Goal: Information Seeking & Learning: Compare options

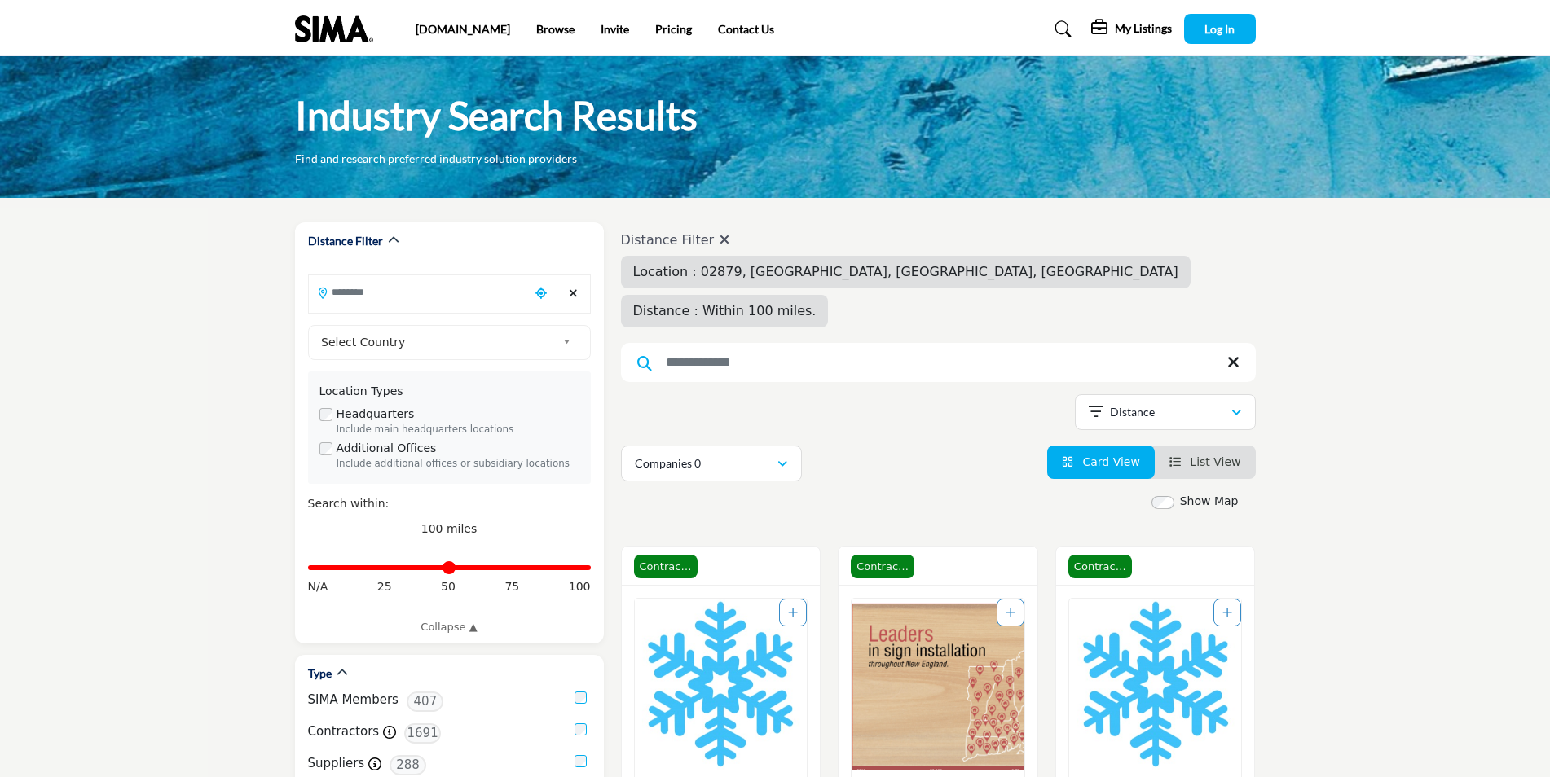
type input "**********"
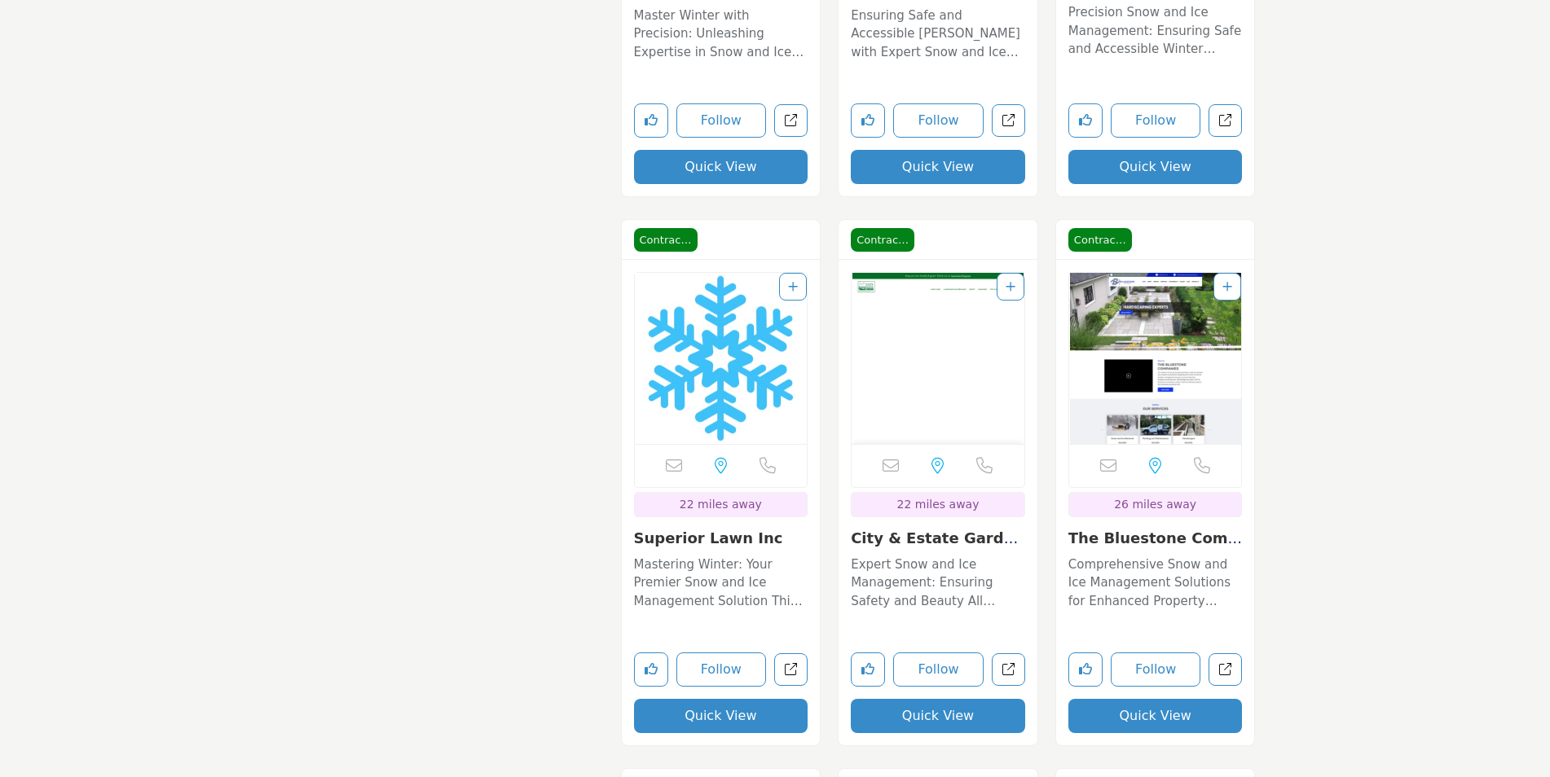
scroll to position [2608, 0]
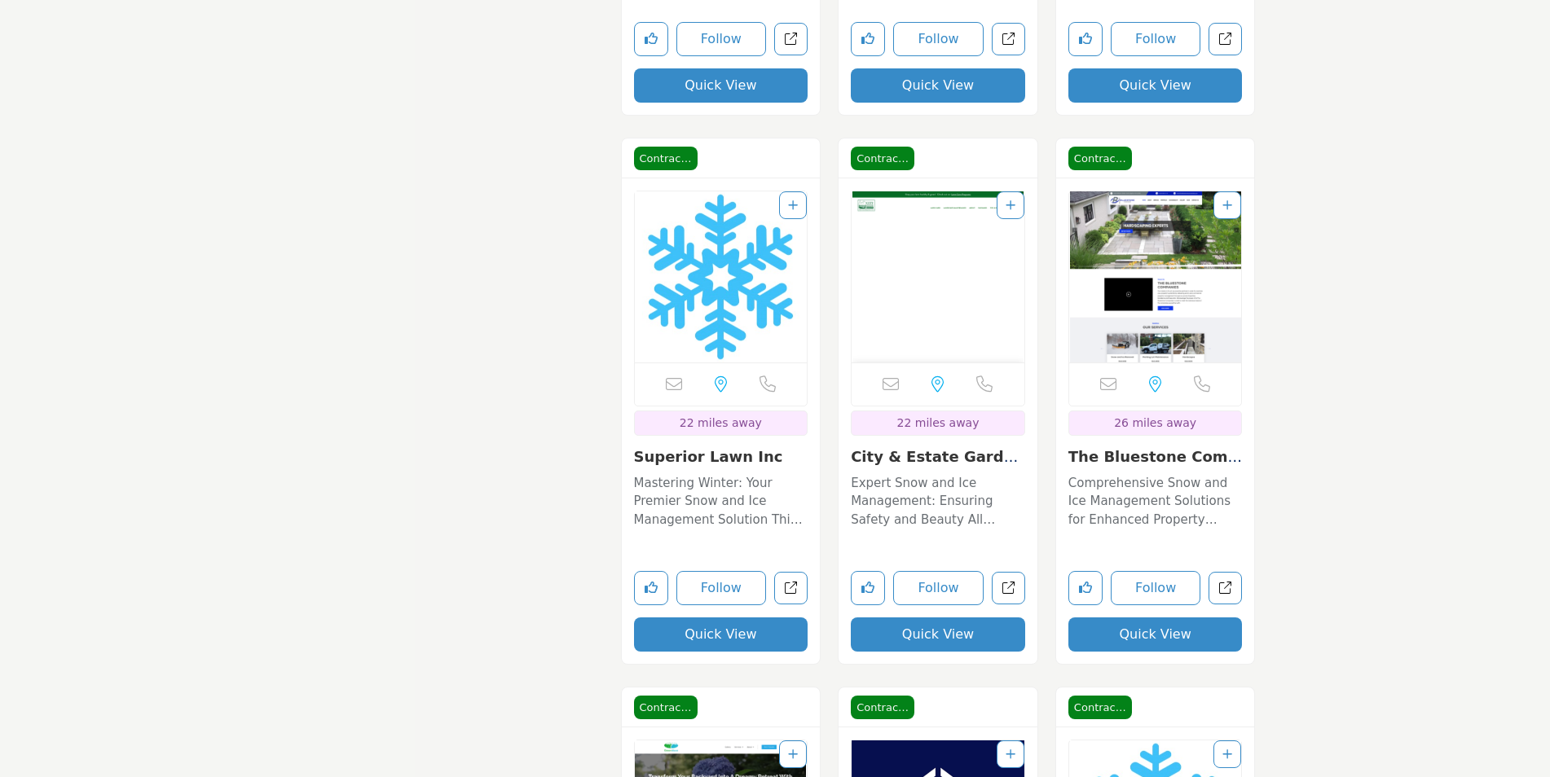
click at [1140, 448] on link "The Bluestone Compan..." at bounding box center [1155, 465] width 174 height 35
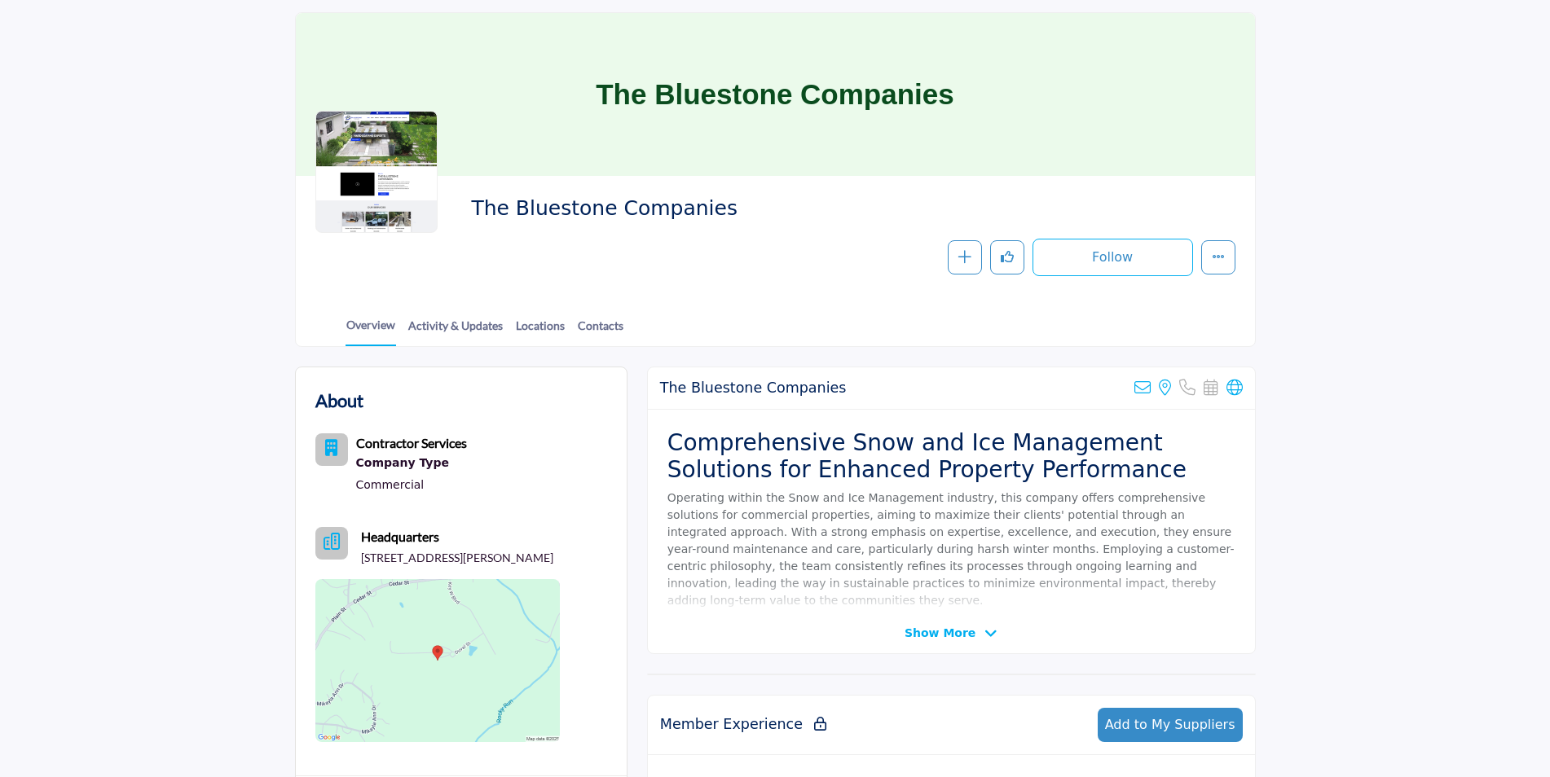
scroll to position [81, 0]
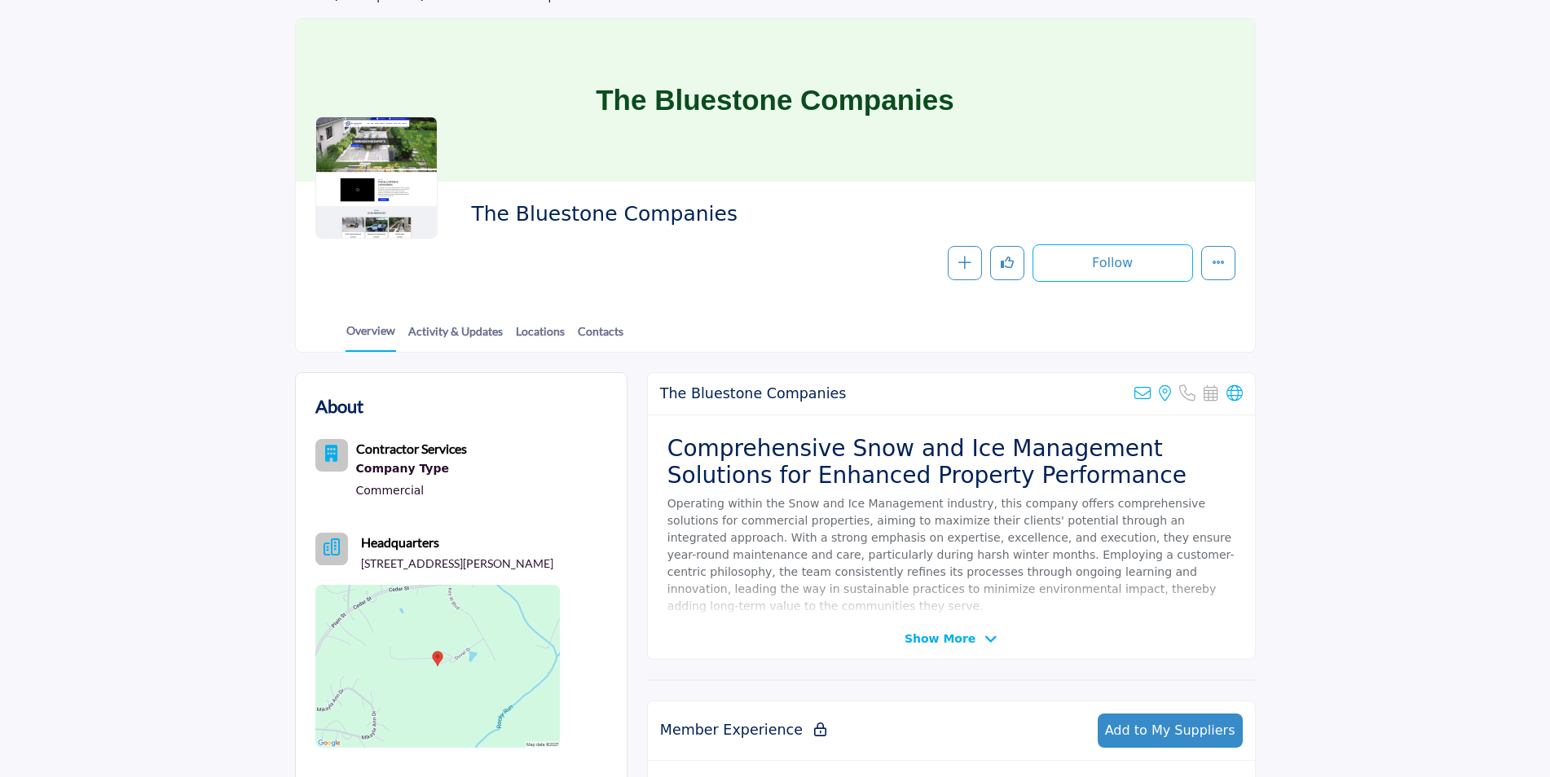
click at [368, 138] on div at bounding box center [376, 178] width 122 height 122
click at [387, 179] on div at bounding box center [376, 178] width 122 height 122
click at [942, 633] on span "Show More" at bounding box center [940, 639] width 71 height 17
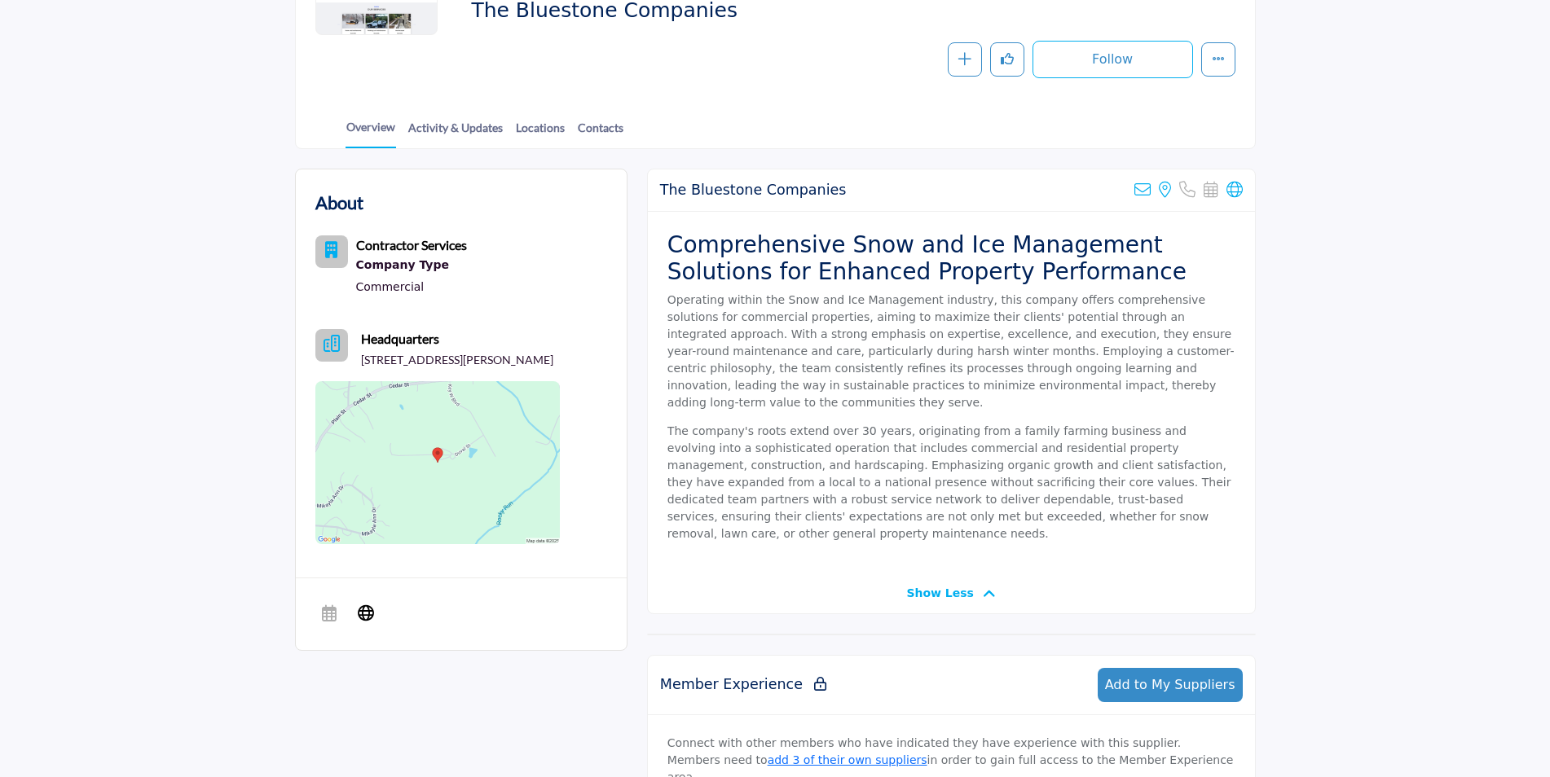
scroll to position [0, 0]
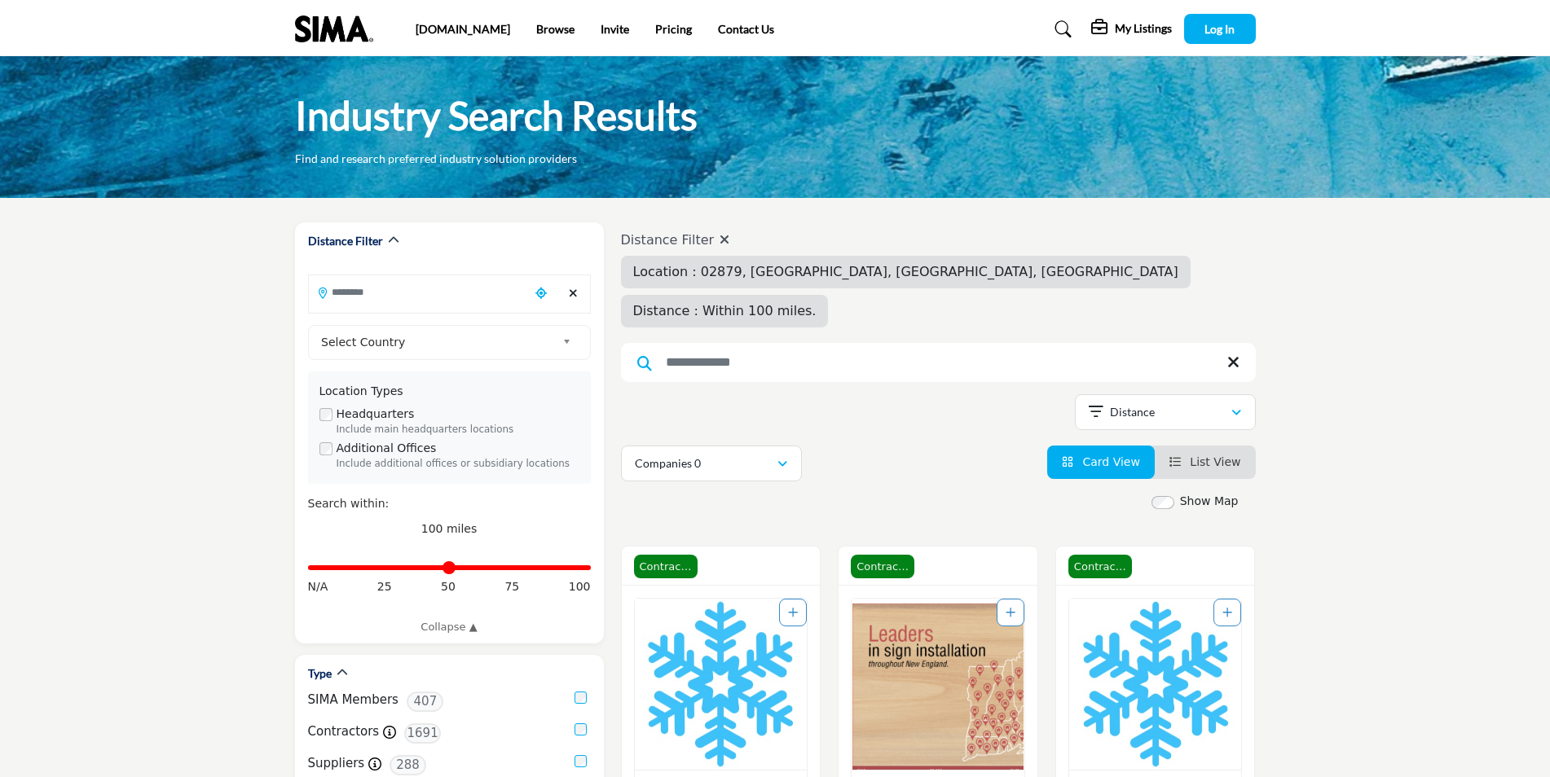
type input "**********"
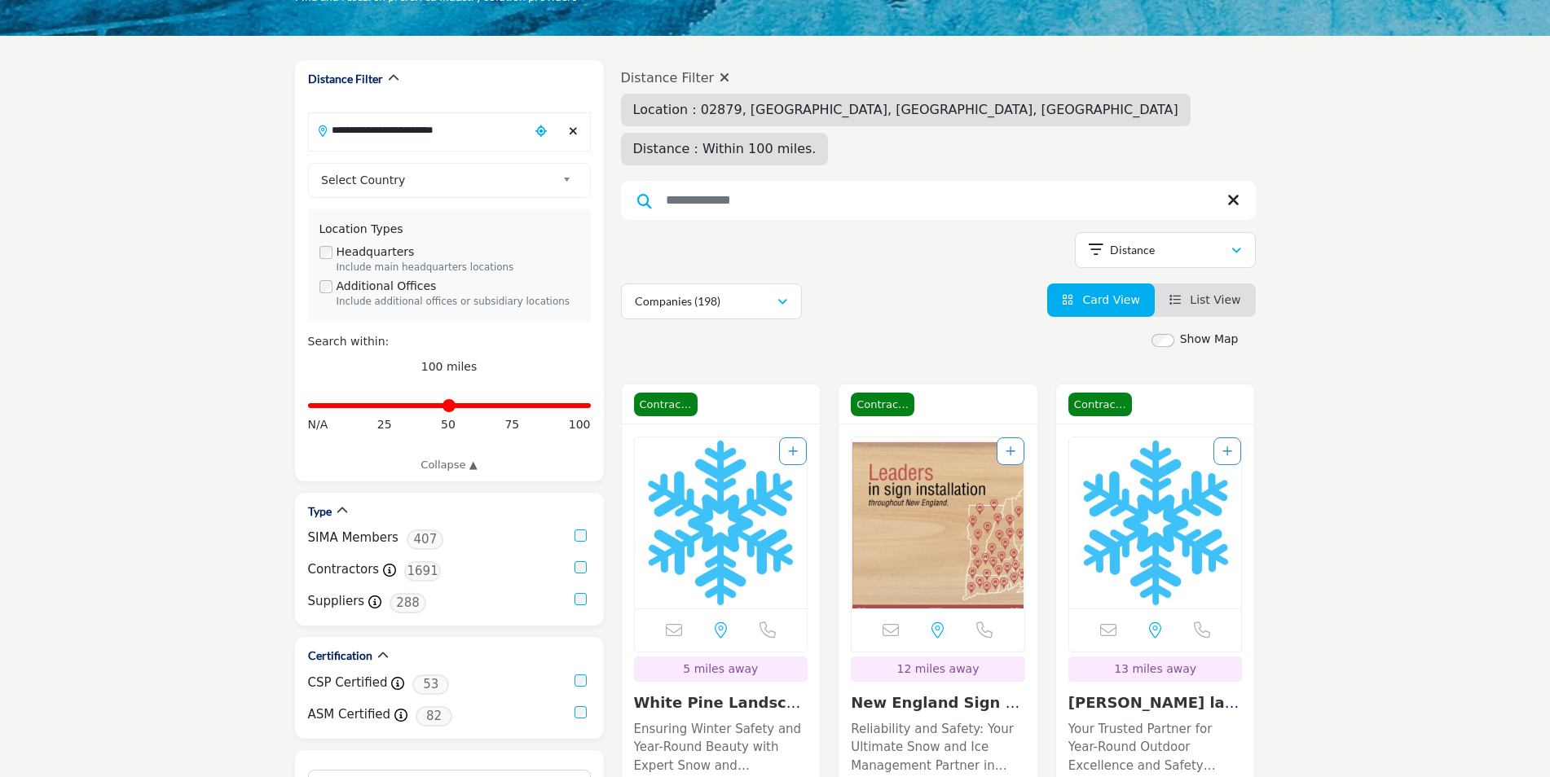
scroll to position [163, 0]
click at [700, 694] on link "White Pine Landscapi..." at bounding box center [720, 711] width 173 height 35
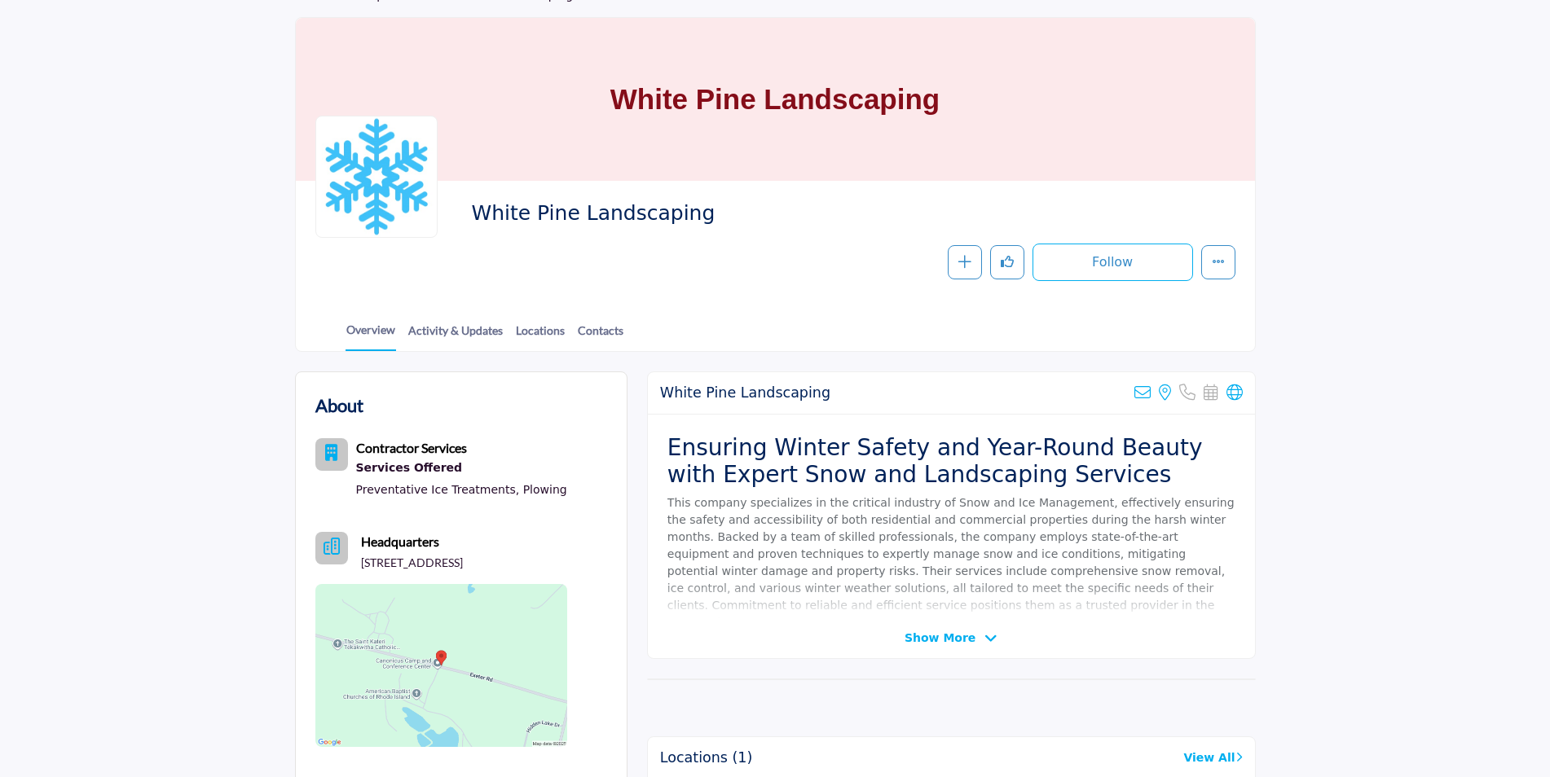
scroll to position [163, 0]
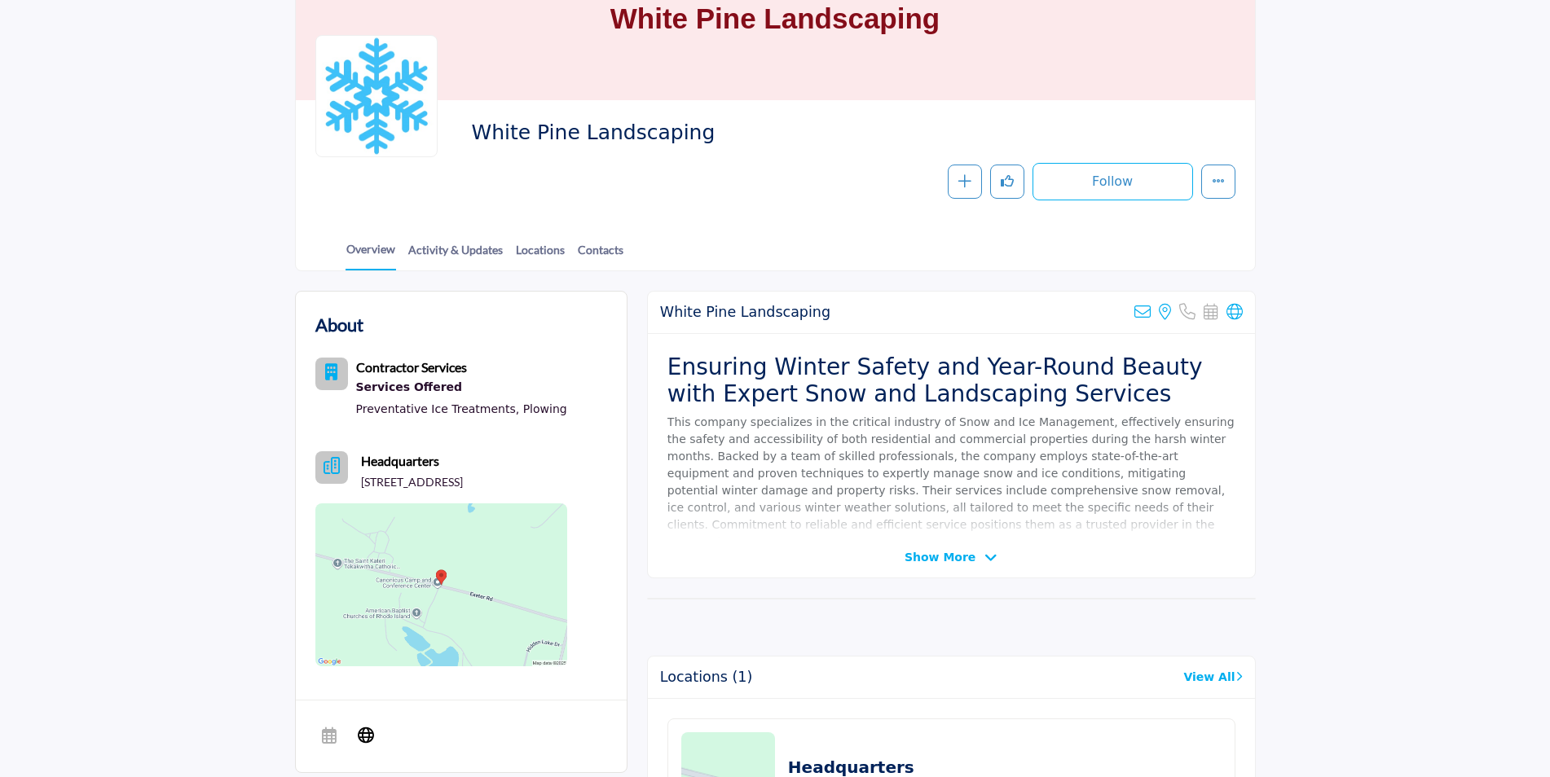
click at [984, 555] on icon at bounding box center [990, 558] width 13 height 15
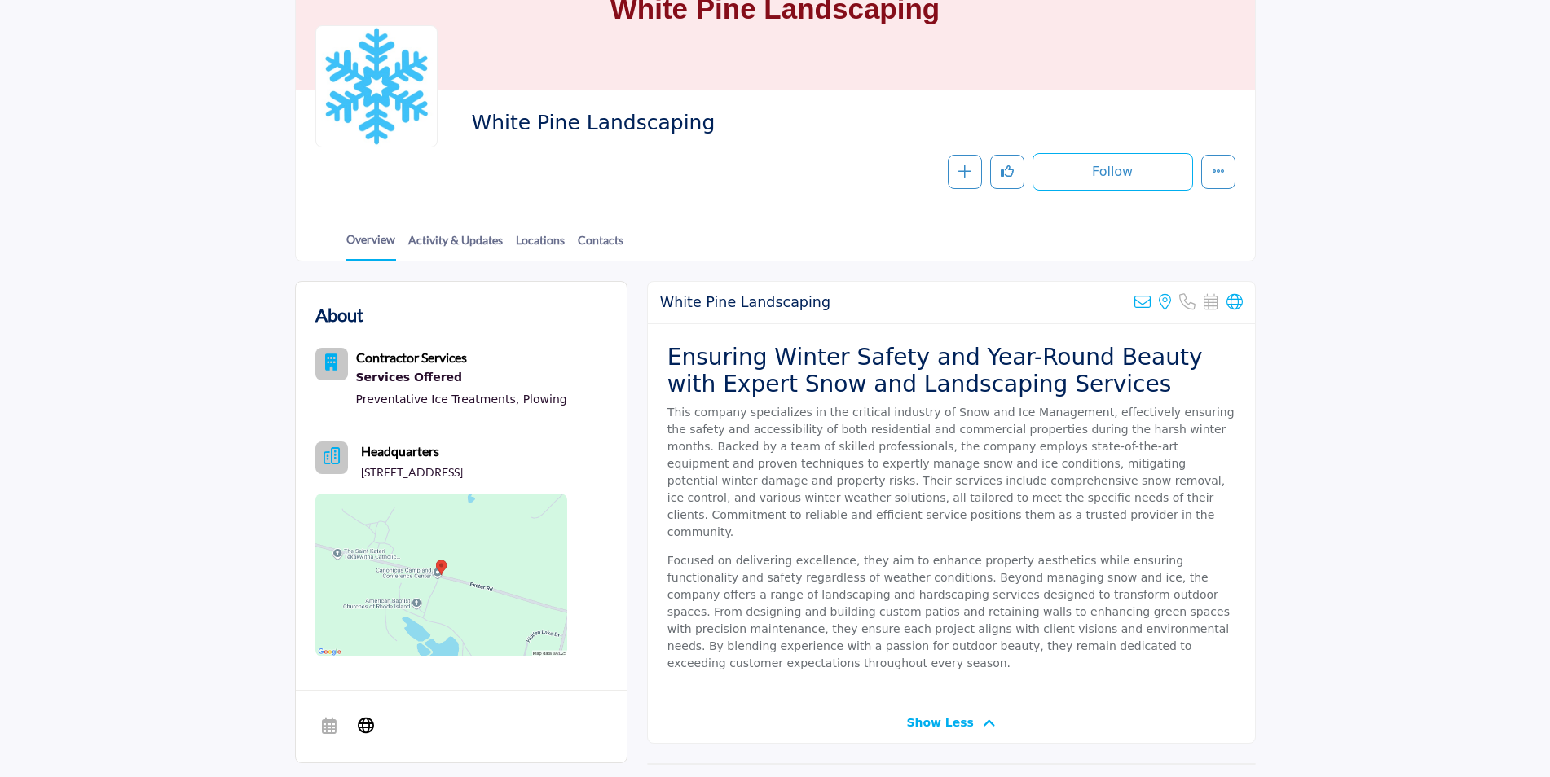
scroll to position [0, 0]
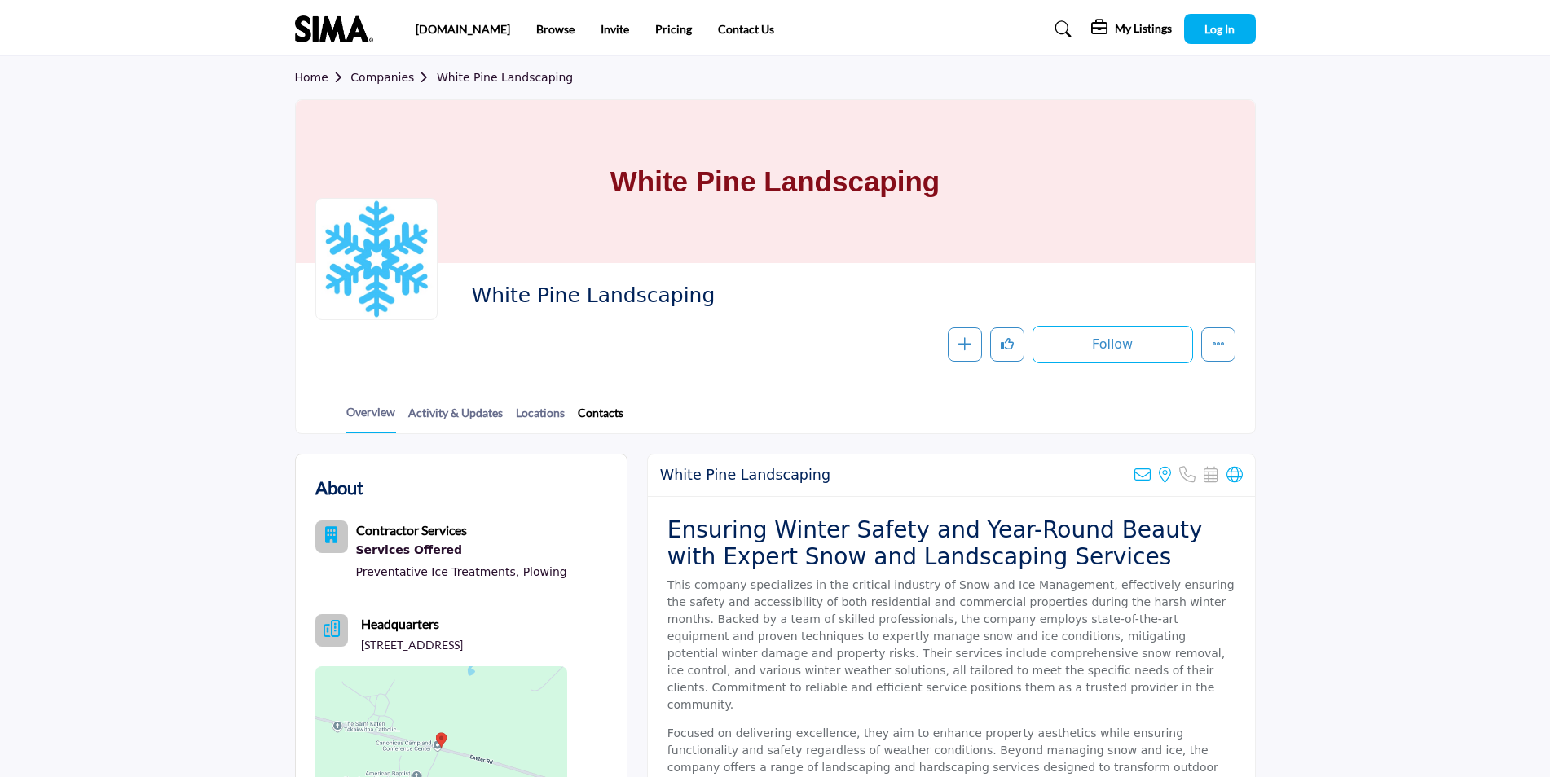
click at [589, 410] on link "Contacts" at bounding box center [600, 418] width 47 height 29
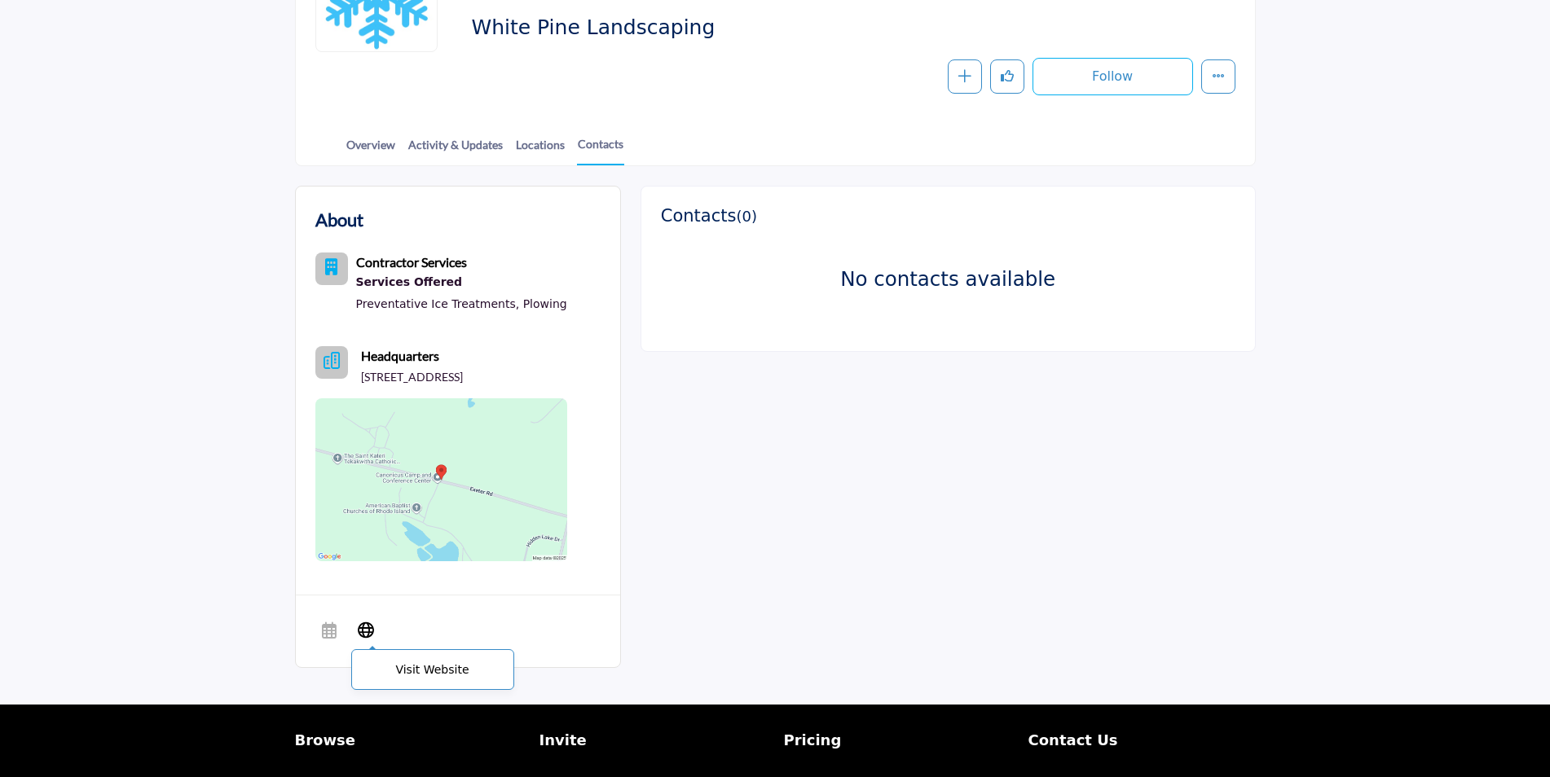
scroll to position [415, 0]
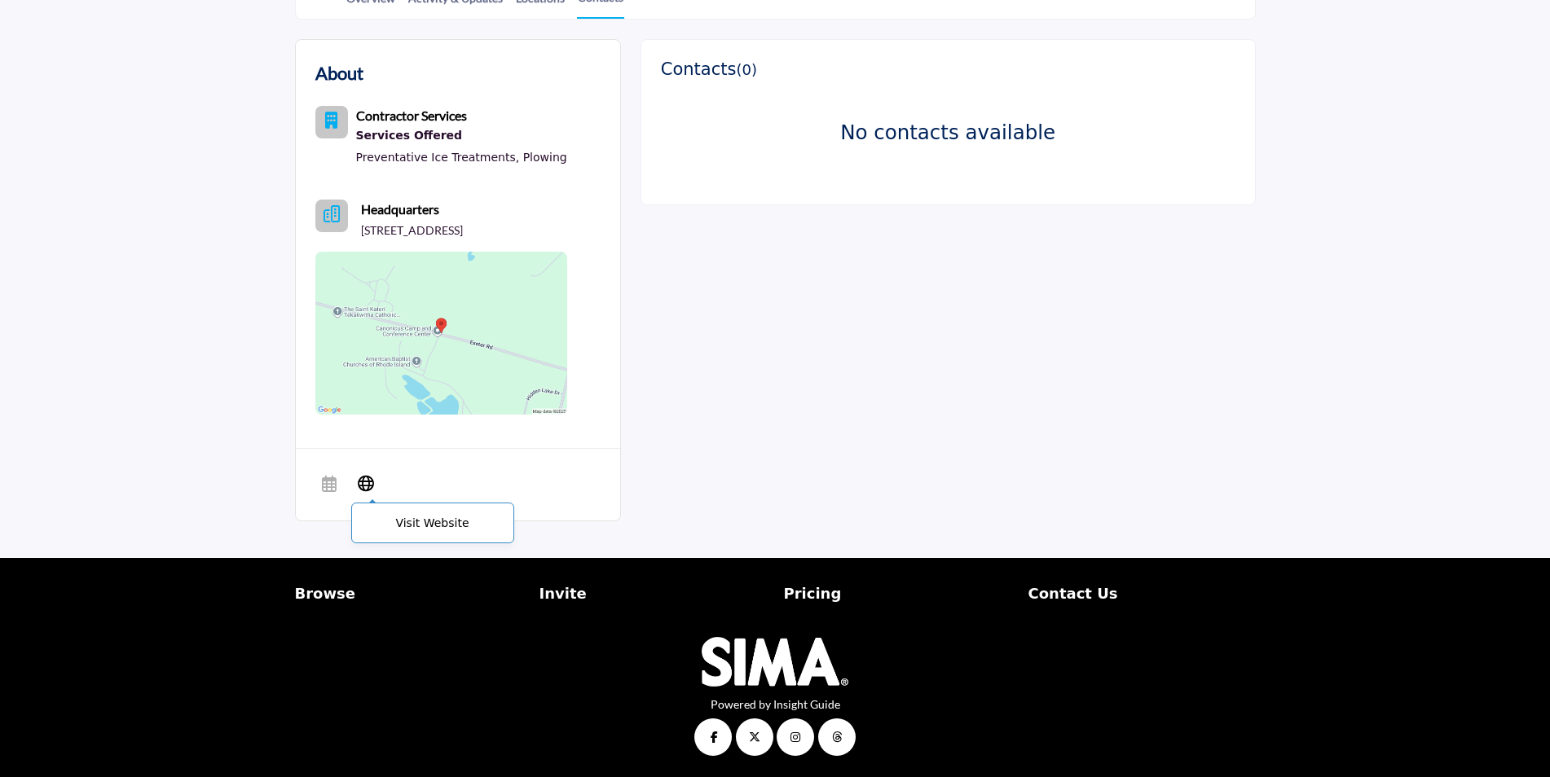
click at [366, 481] on icon at bounding box center [366, 483] width 16 height 20
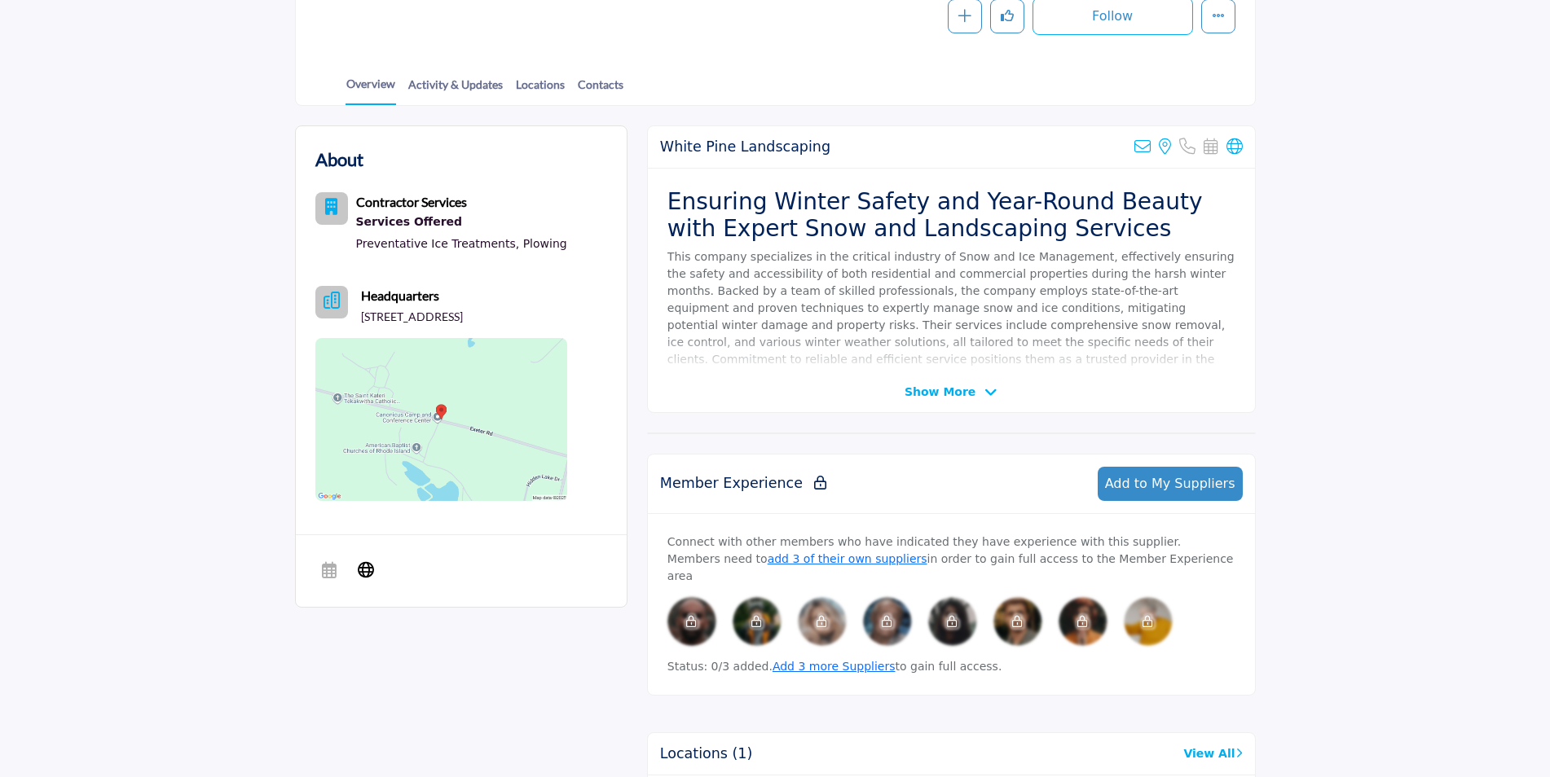
scroll to position [303, 0]
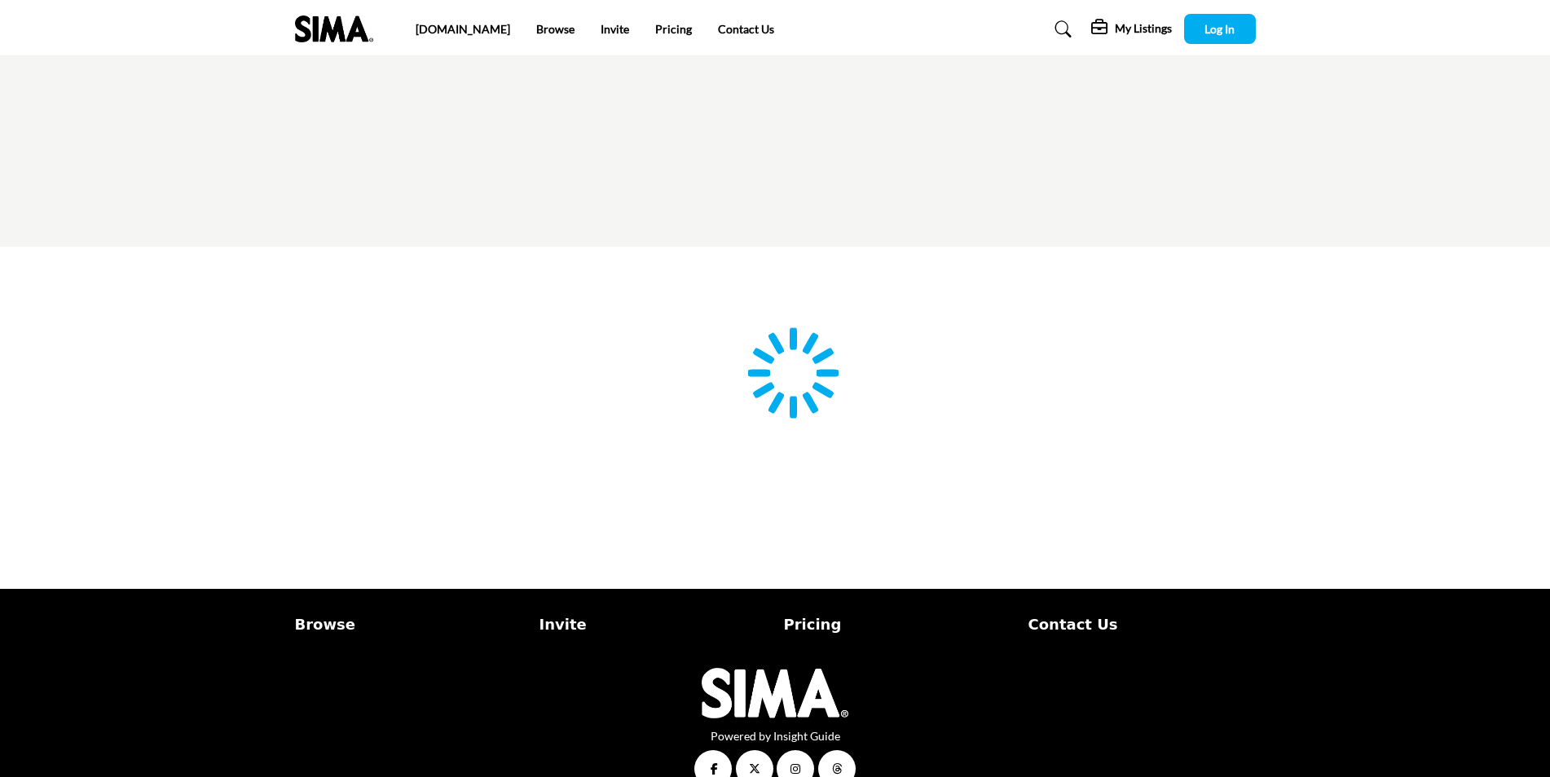
scroll to position [33, 0]
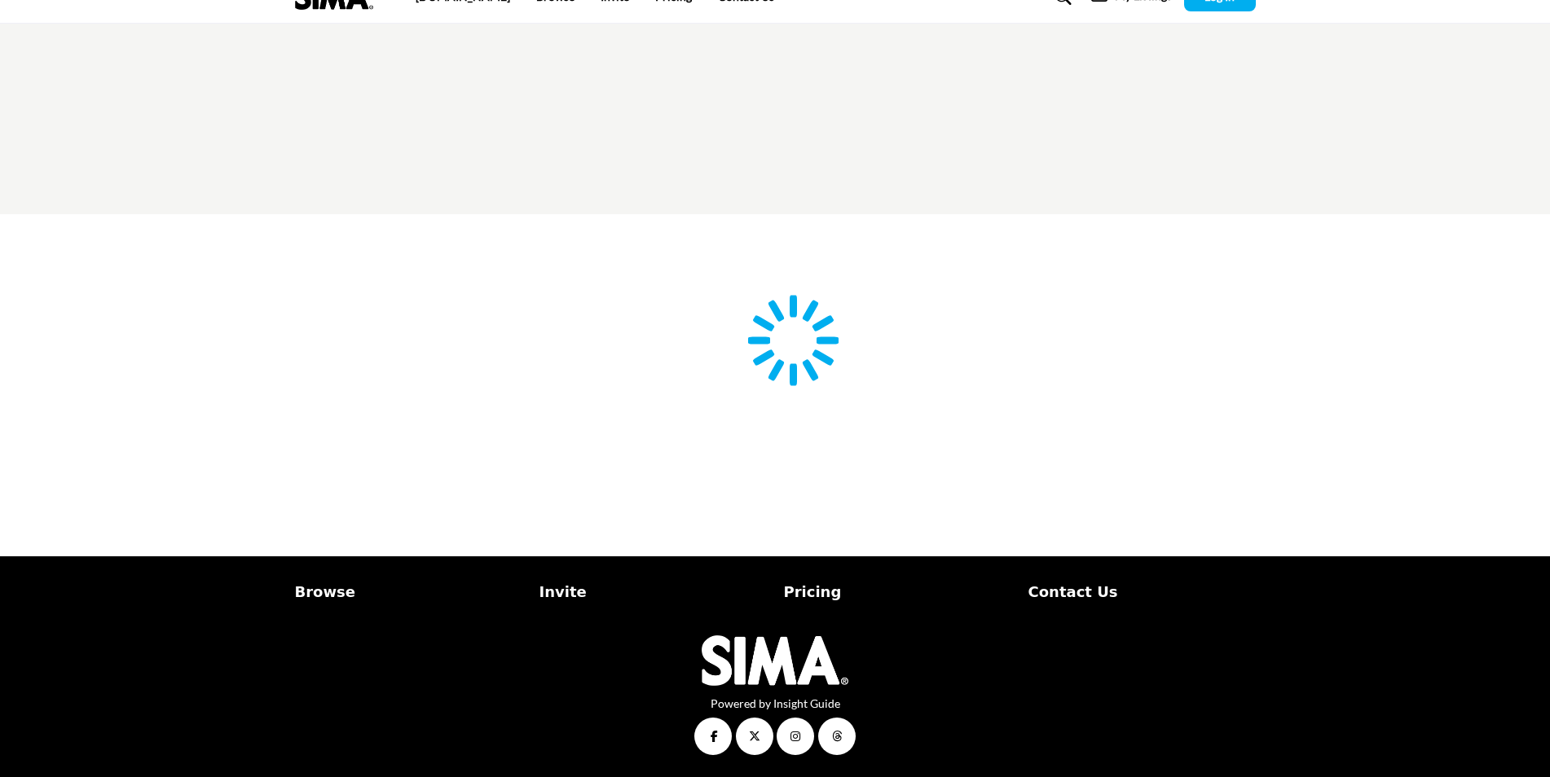
type input "**********"
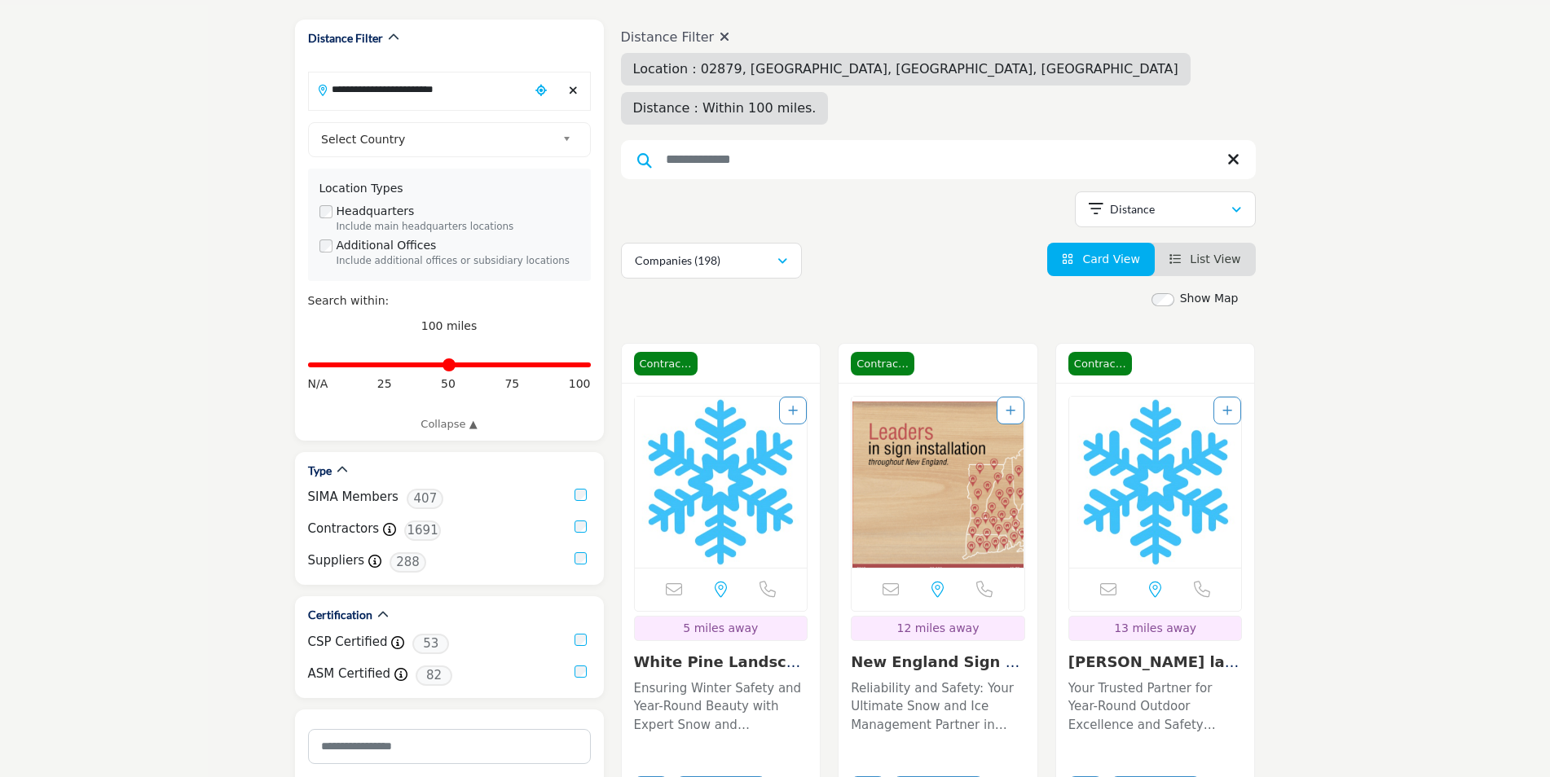
scroll to position [489, 0]
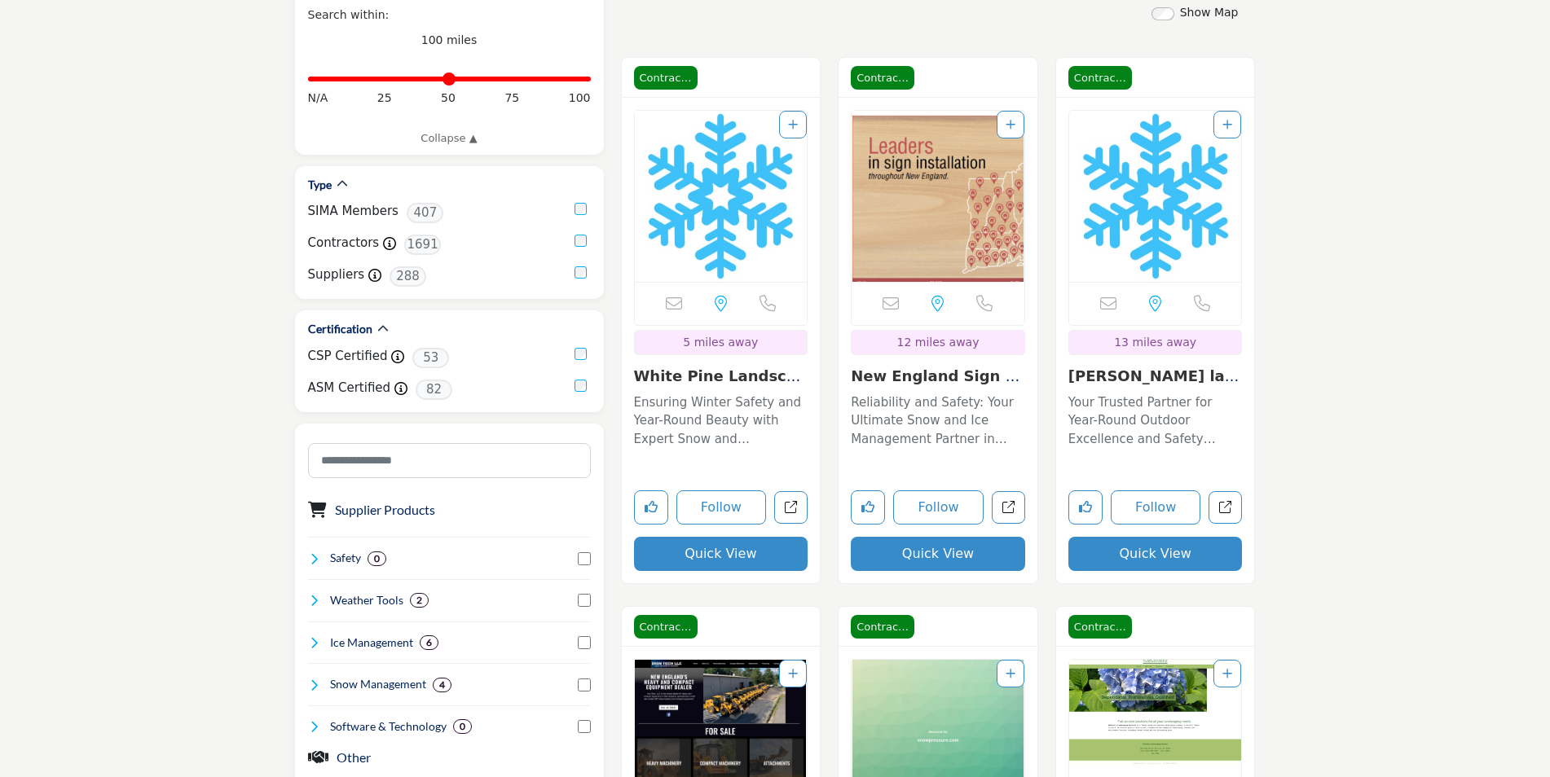
click at [936, 368] on link "New England Sign Set..." at bounding box center [935, 385] width 169 height 35
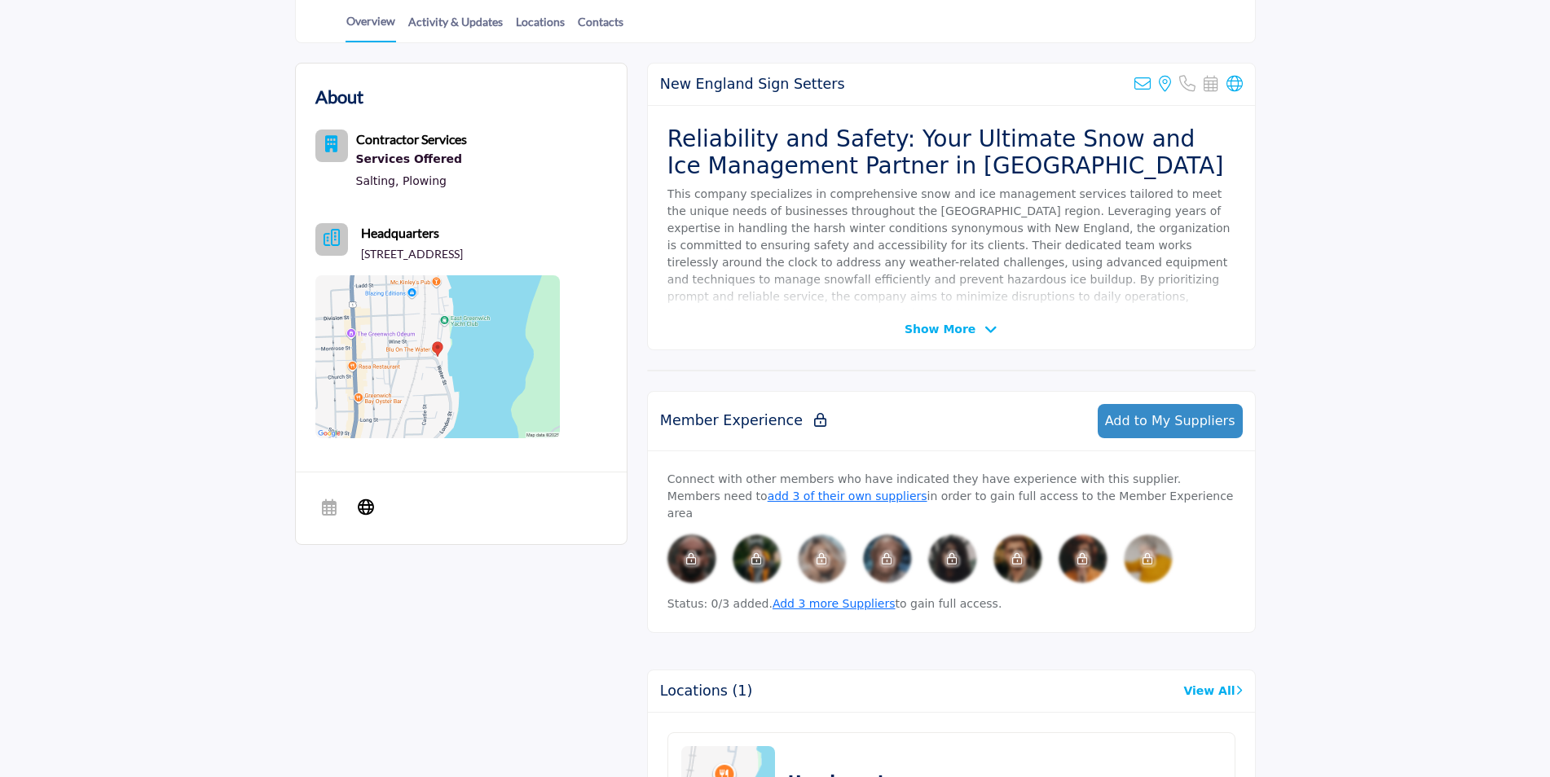
scroll to position [407, 0]
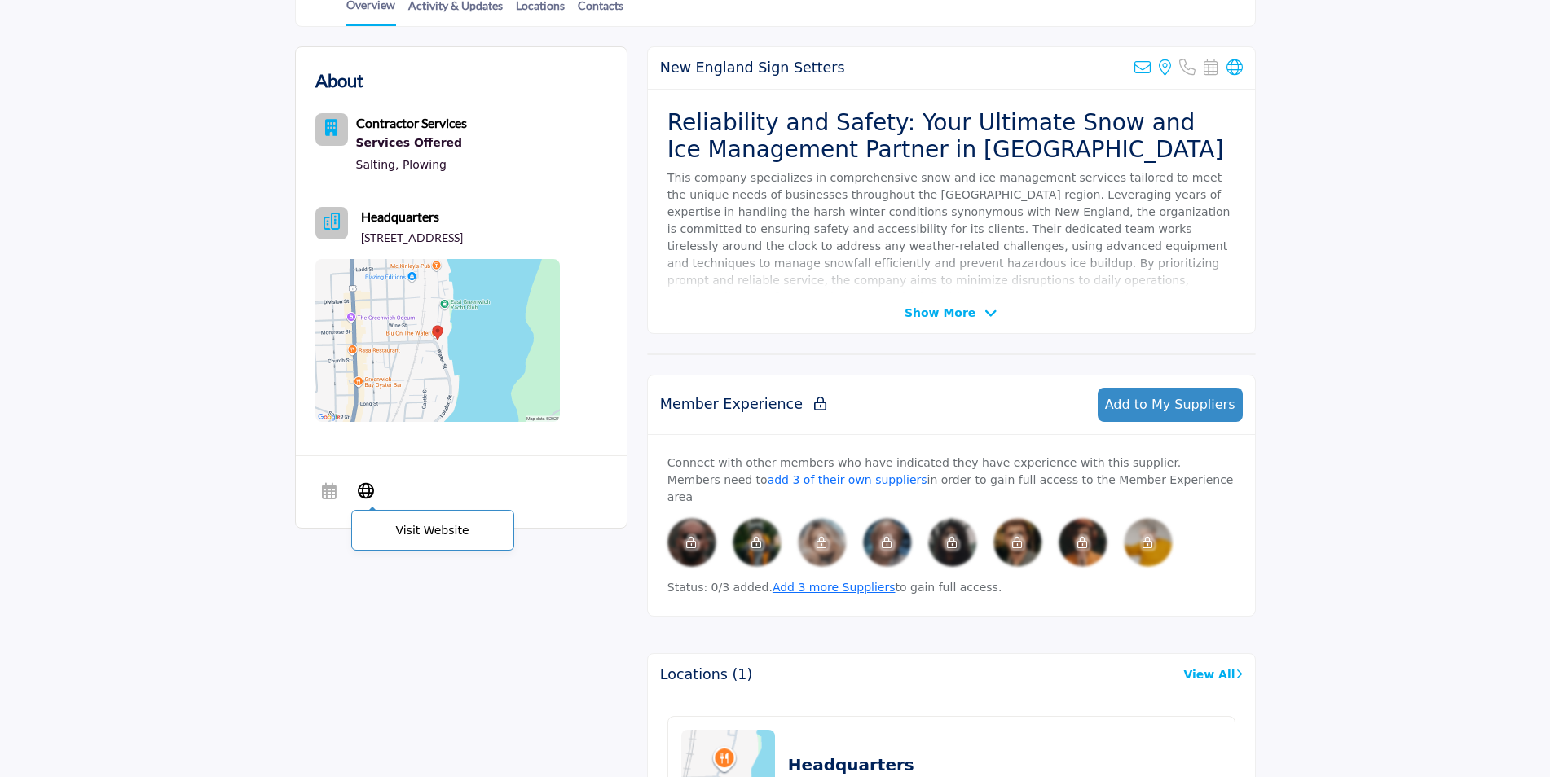
click at [363, 500] on icon at bounding box center [366, 490] width 16 height 20
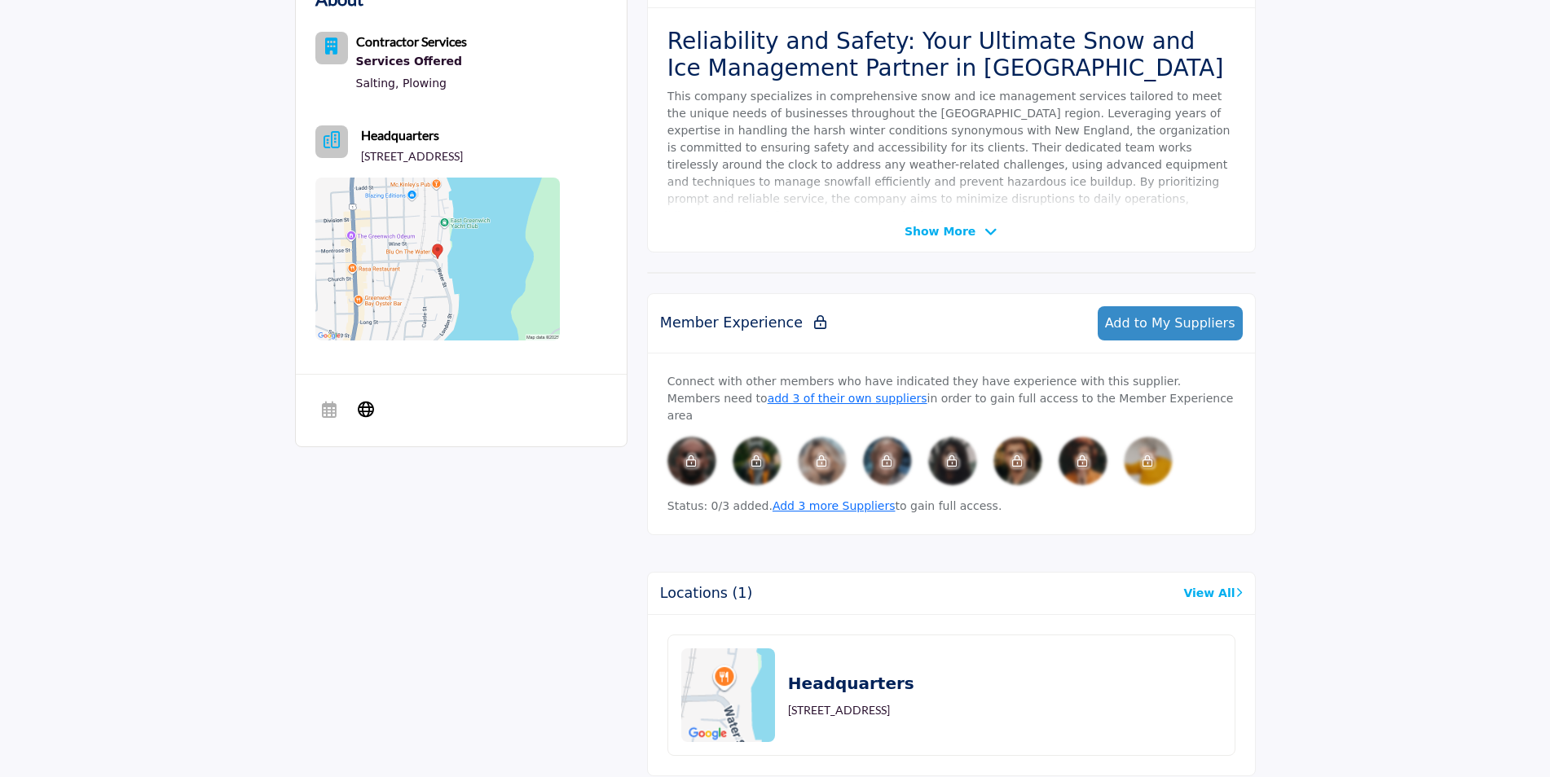
click at [976, 236] on span "Show More" at bounding box center [951, 231] width 93 height 17
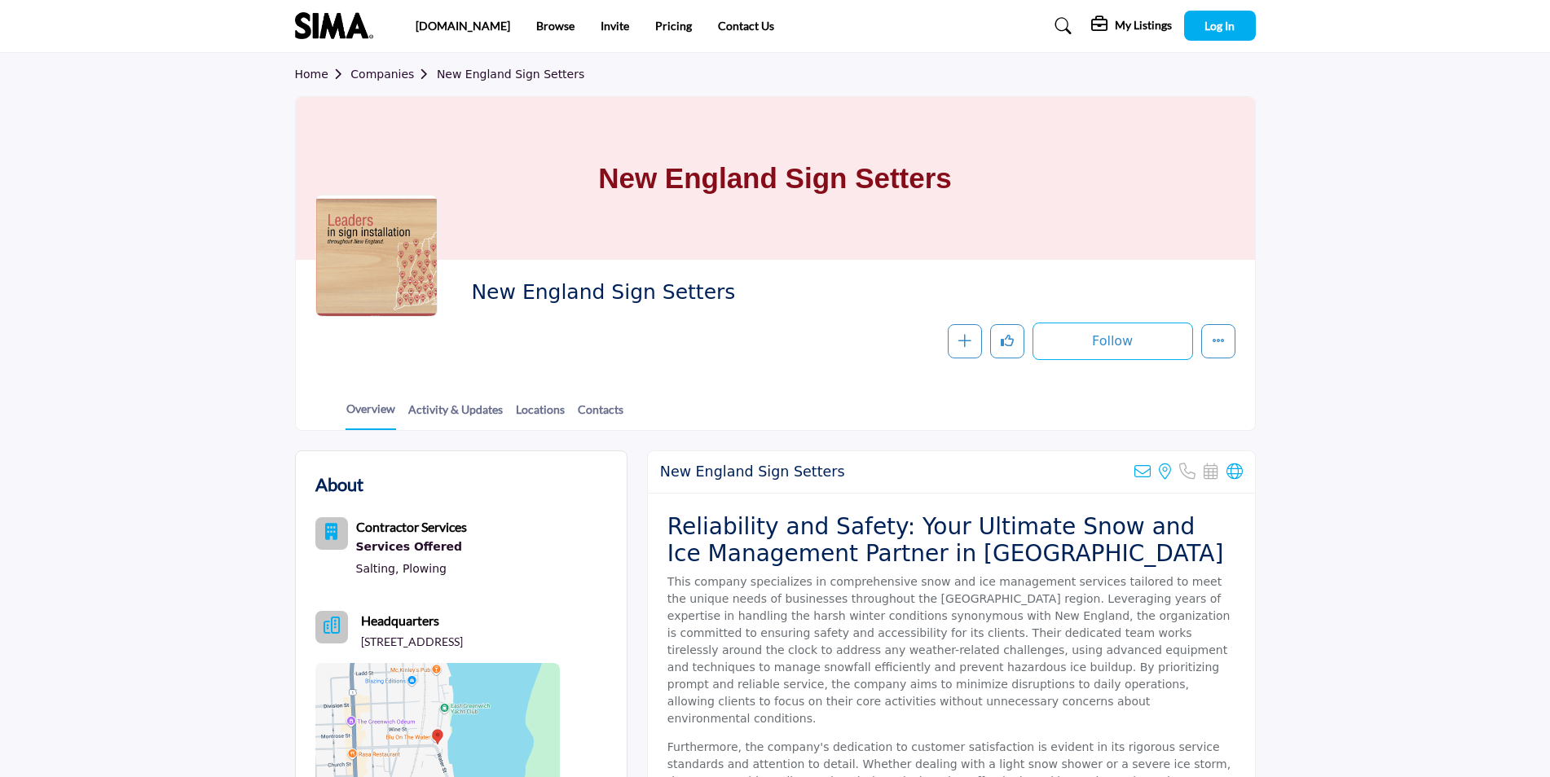
scroll to position [0, 0]
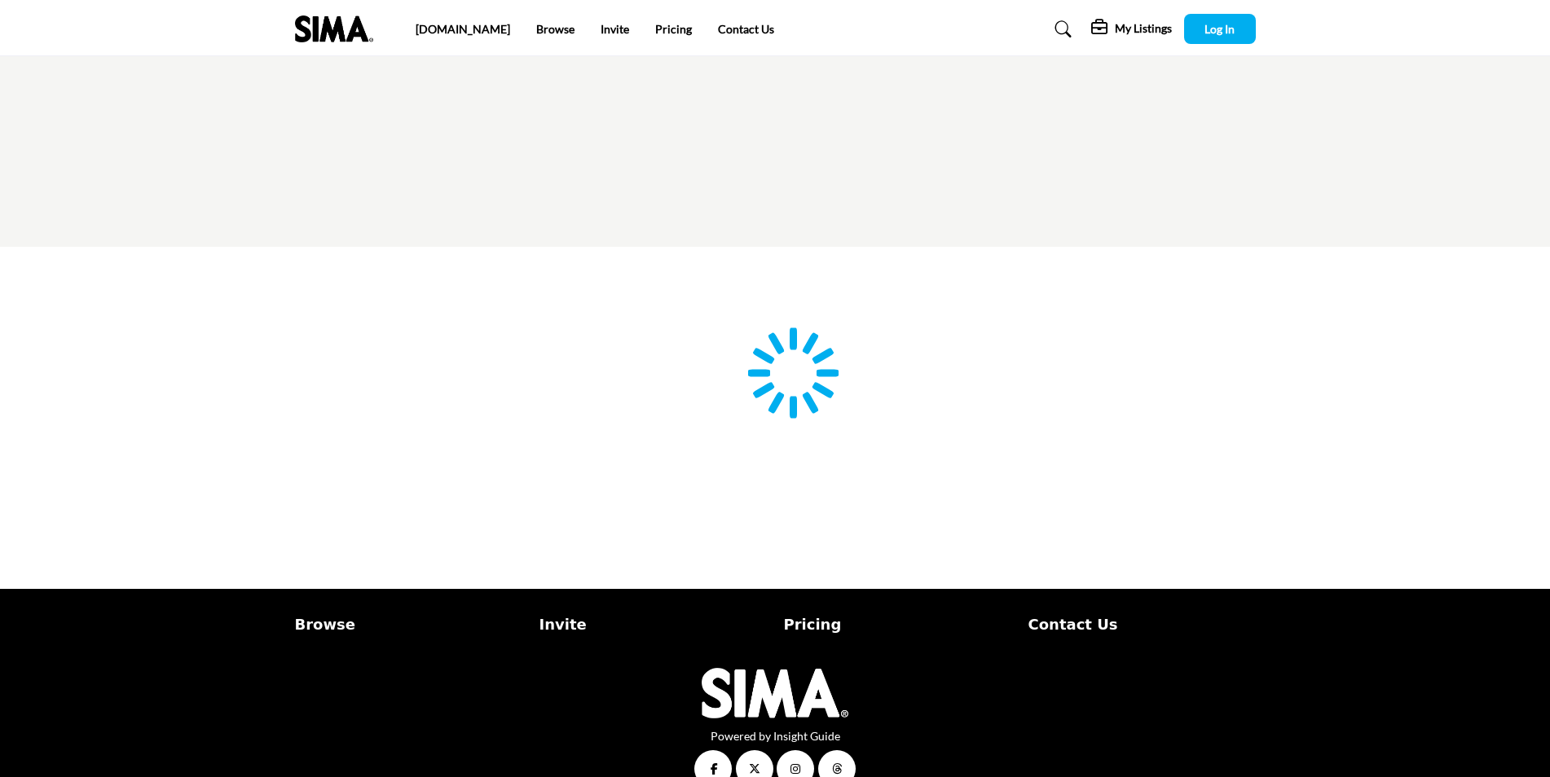
type input "**********"
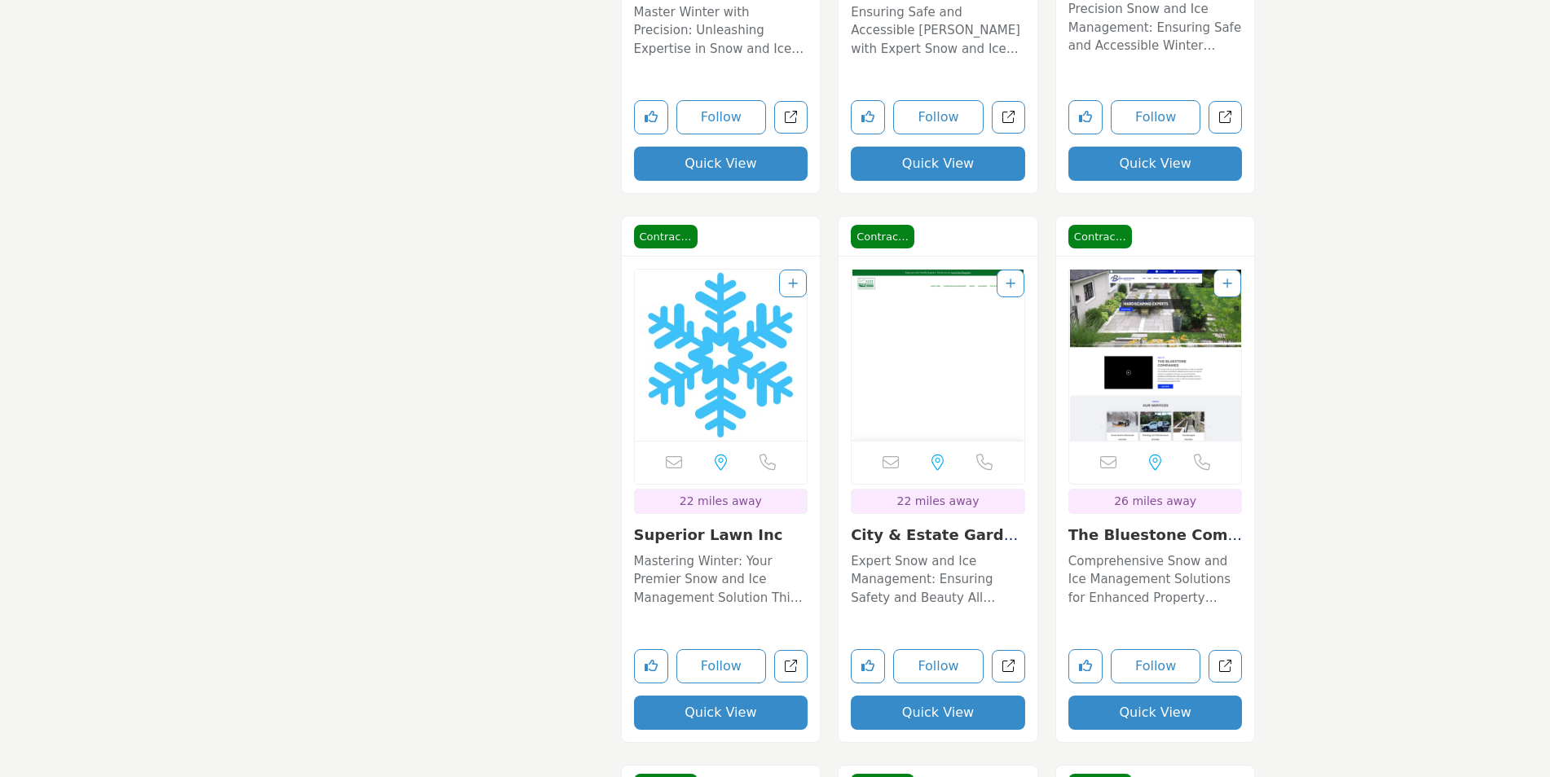
scroll to position [2282, 0]
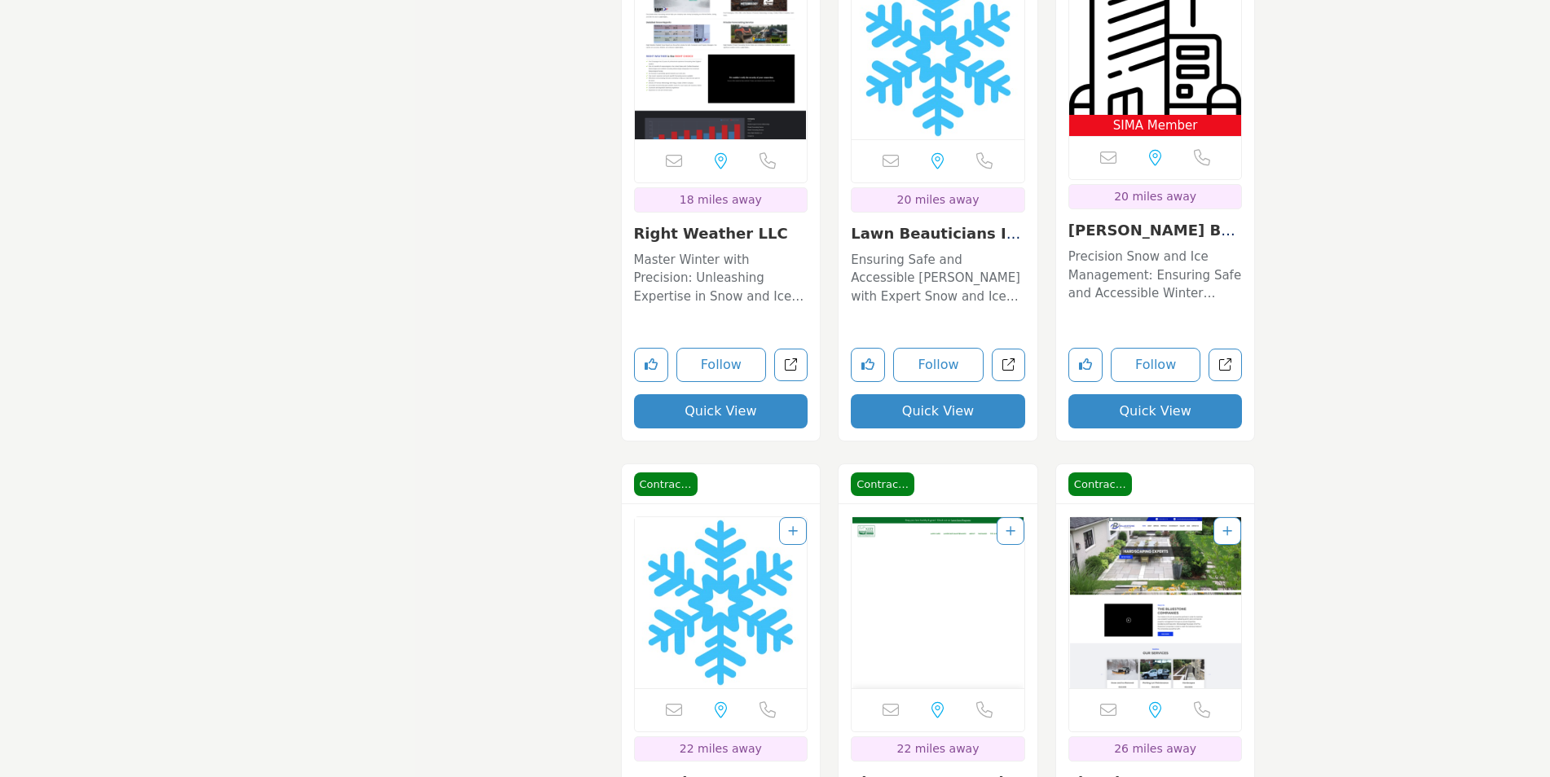
click at [1170, 222] on link "Hosey Bros. Landscap..." at bounding box center [1153, 239] width 170 height 35
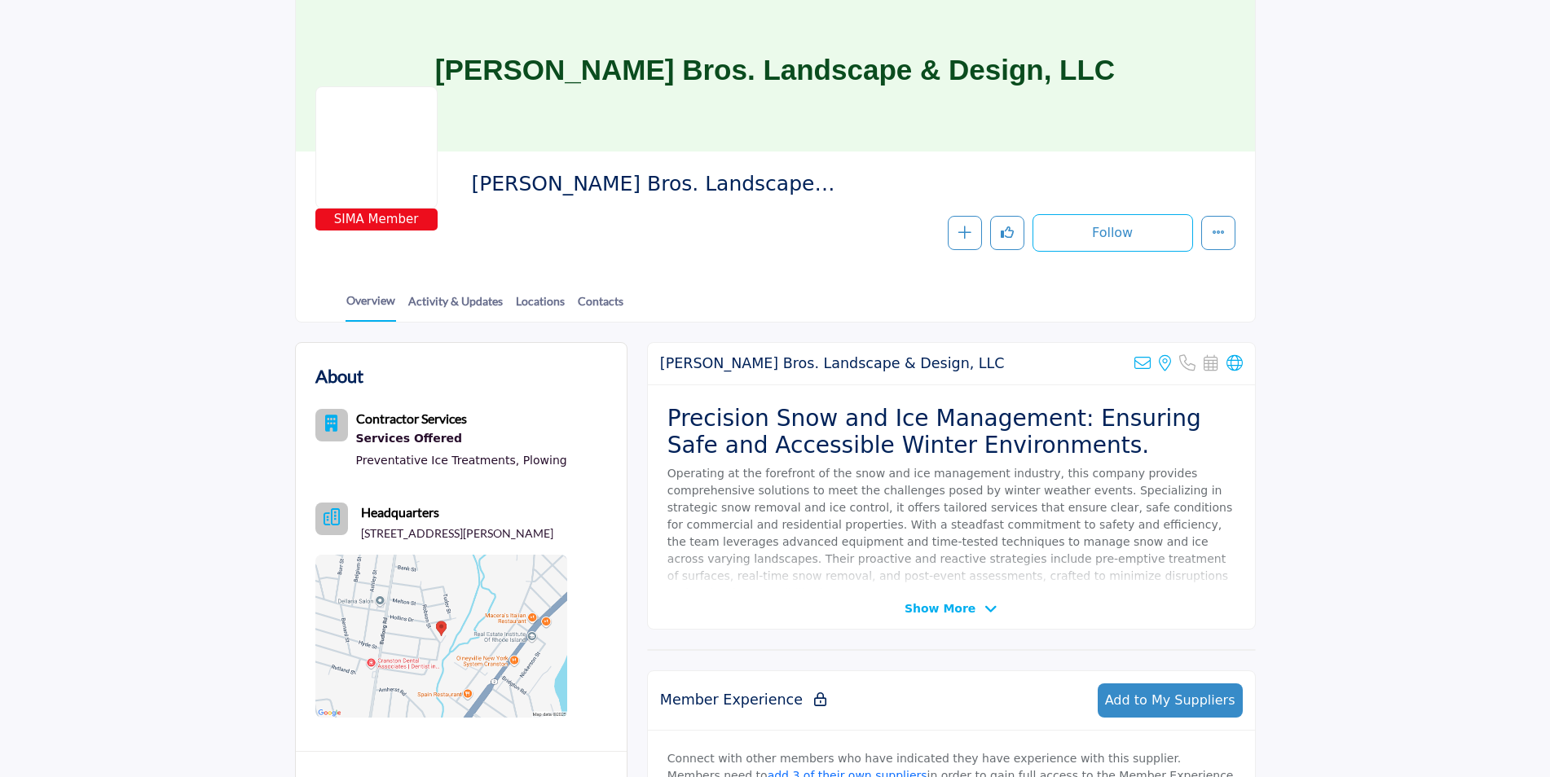
scroll to position [407, 0]
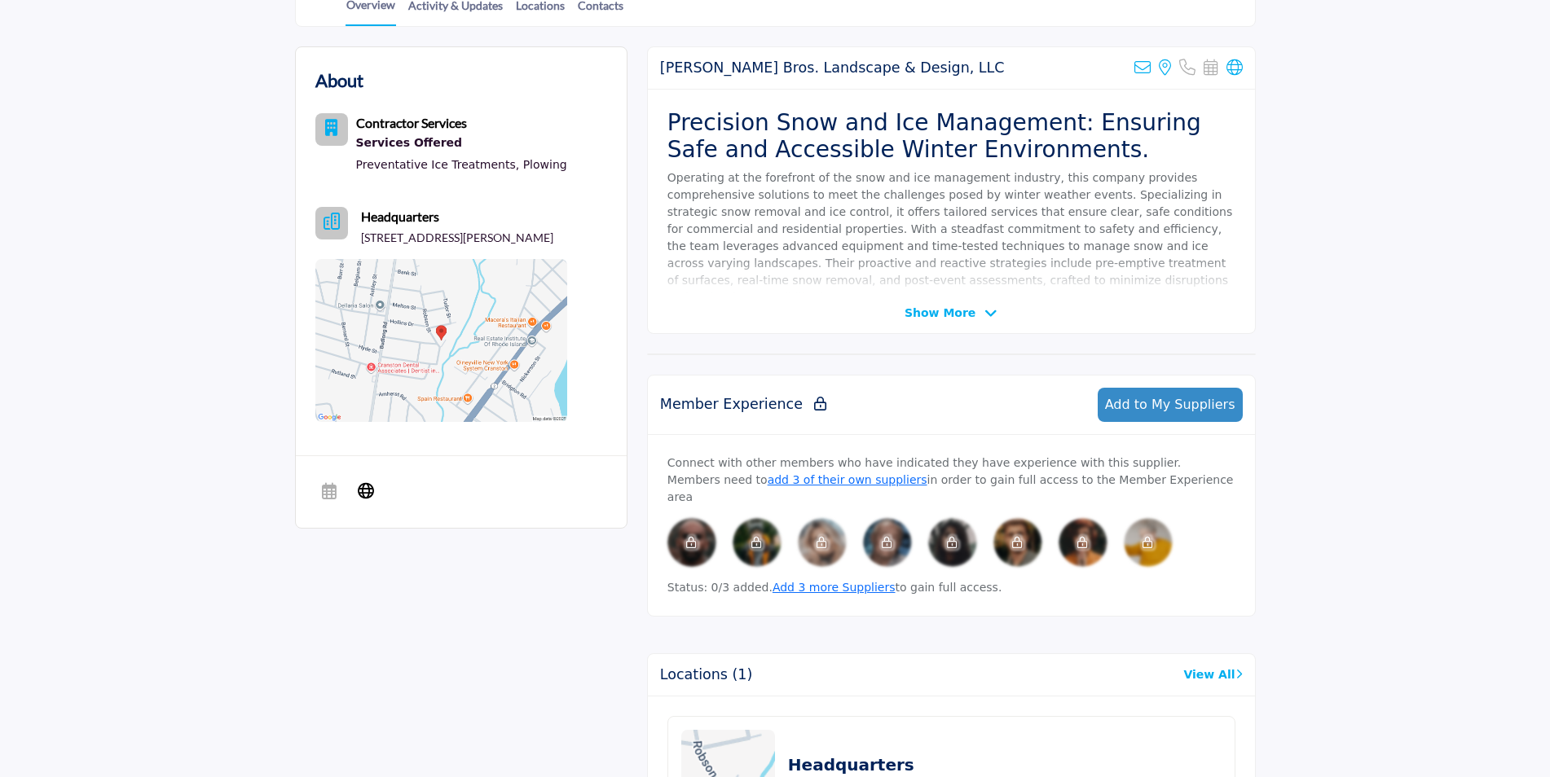
click at [930, 310] on span "Show More" at bounding box center [940, 313] width 71 height 17
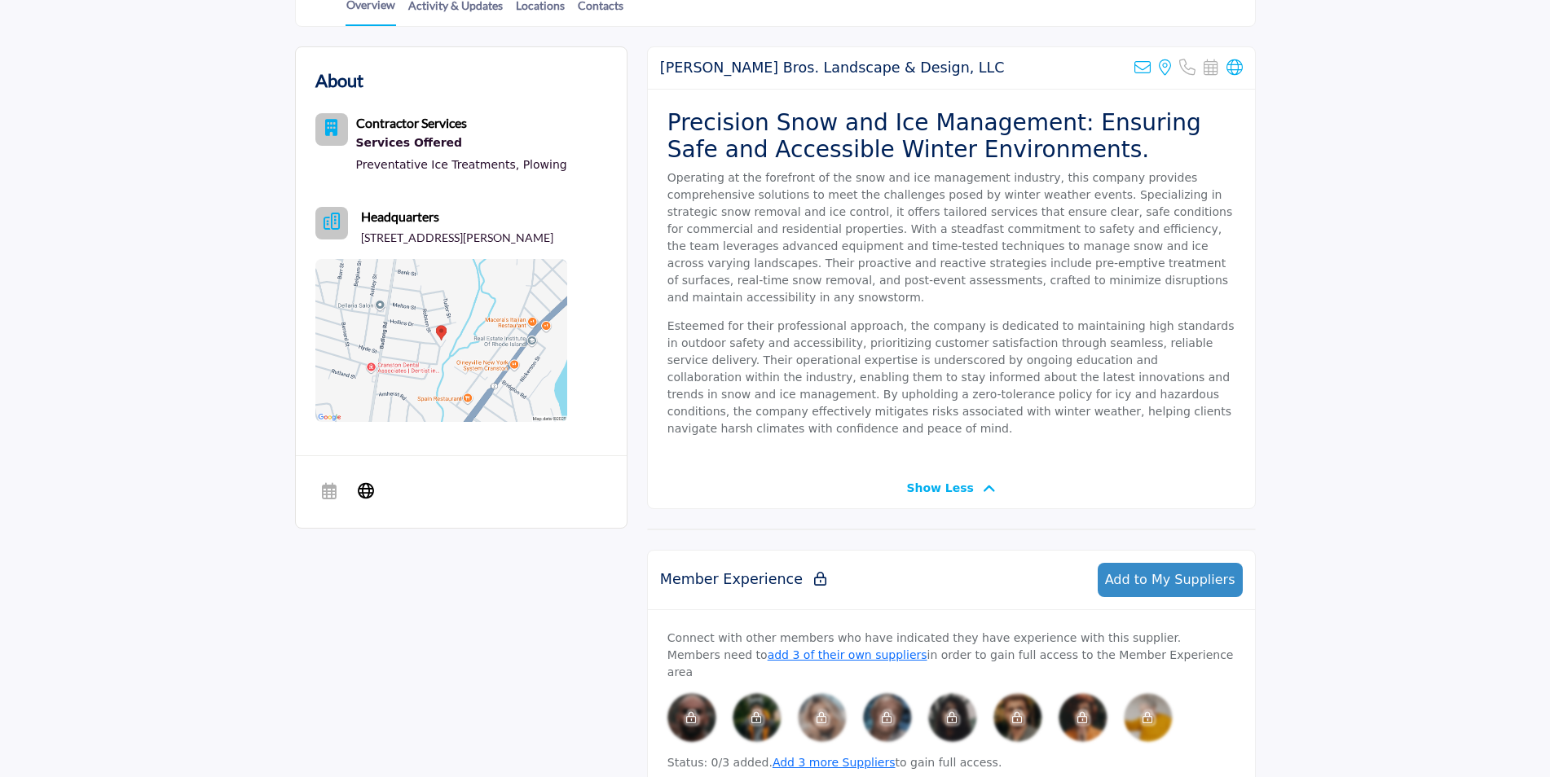
click at [360, 492] on icon at bounding box center [366, 490] width 16 height 20
click at [1234, 71] on icon at bounding box center [1234, 67] width 16 height 16
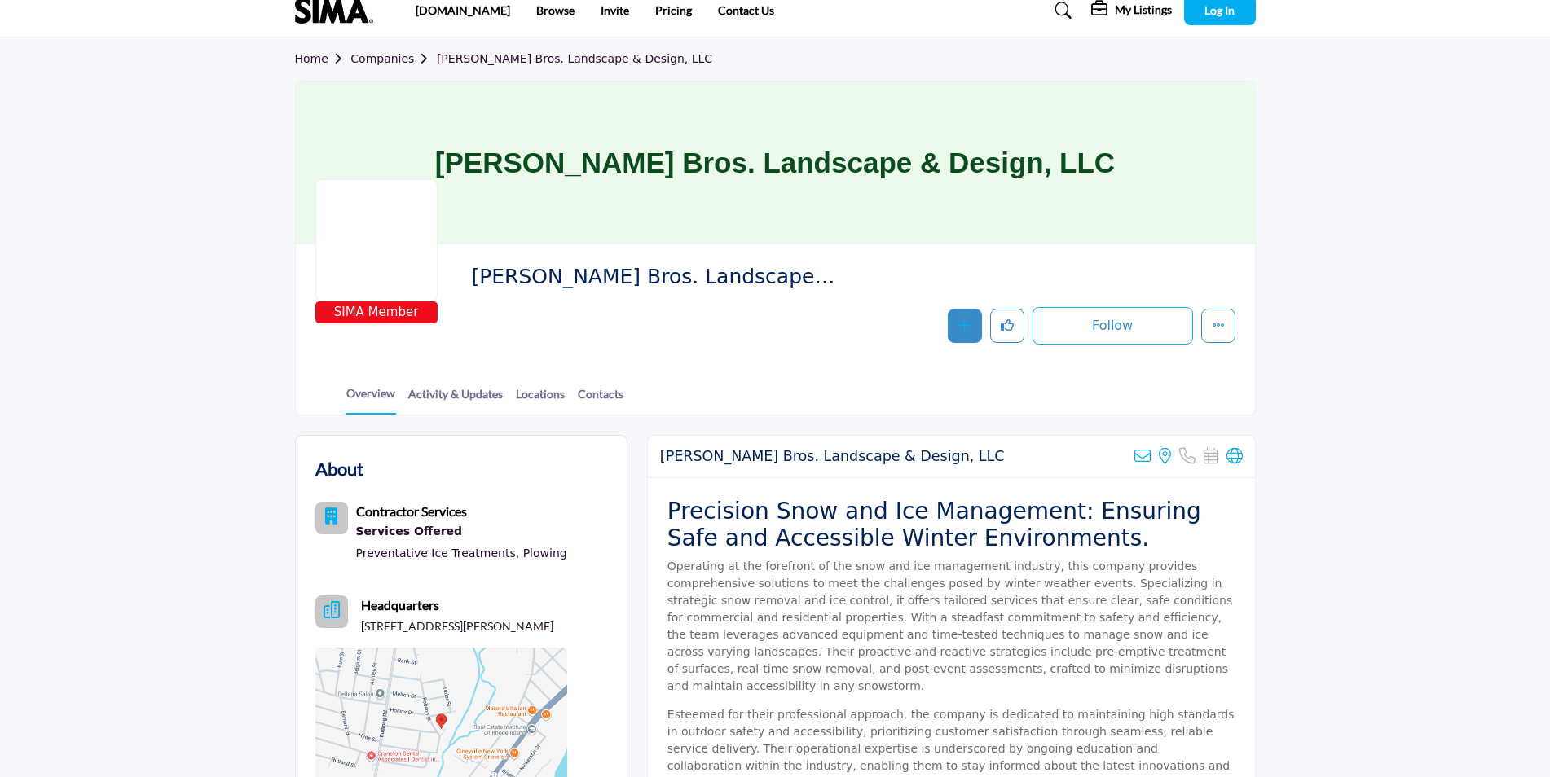
scroll to position [0, 0]
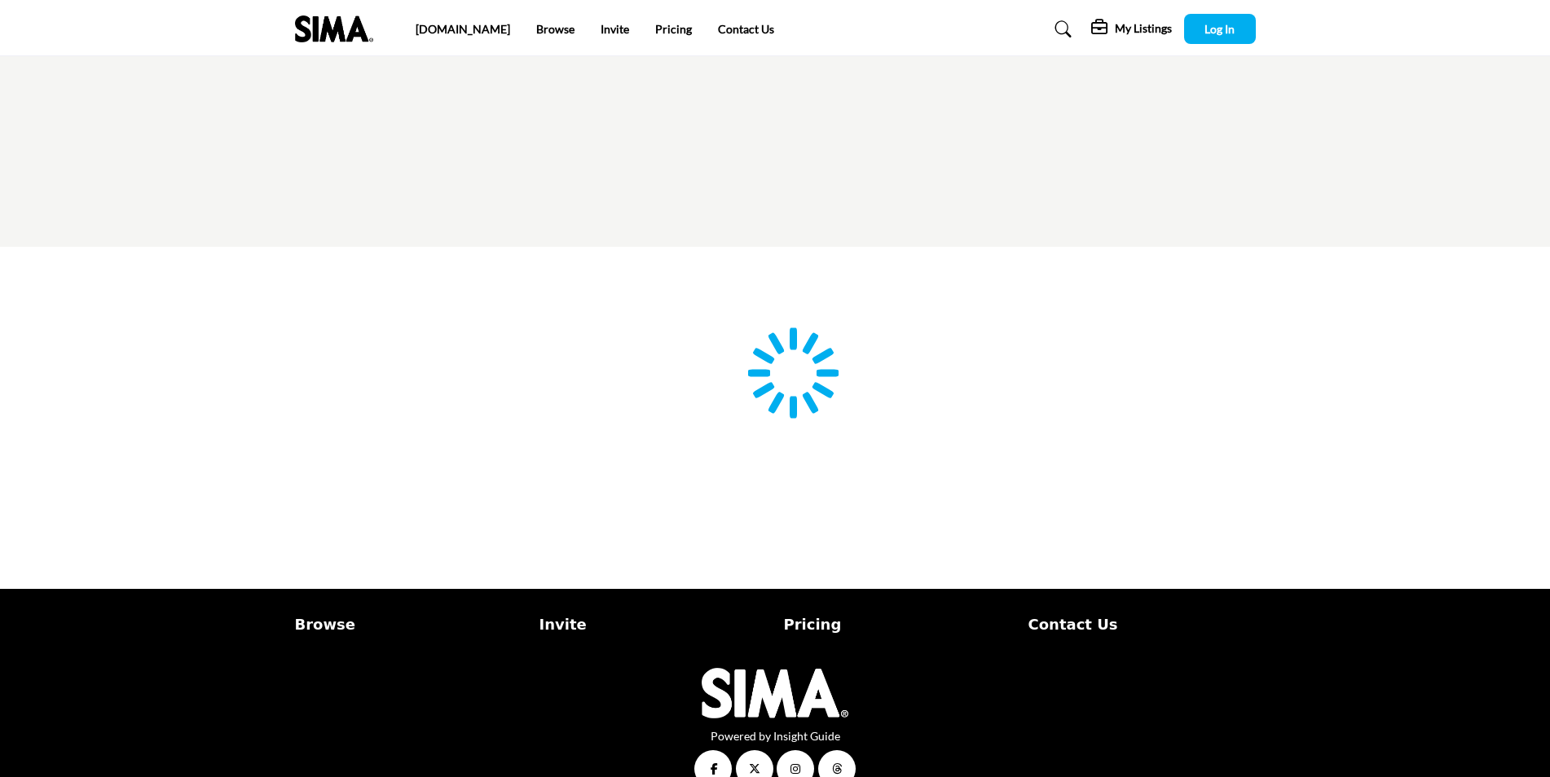
scroll to position [33, 0]
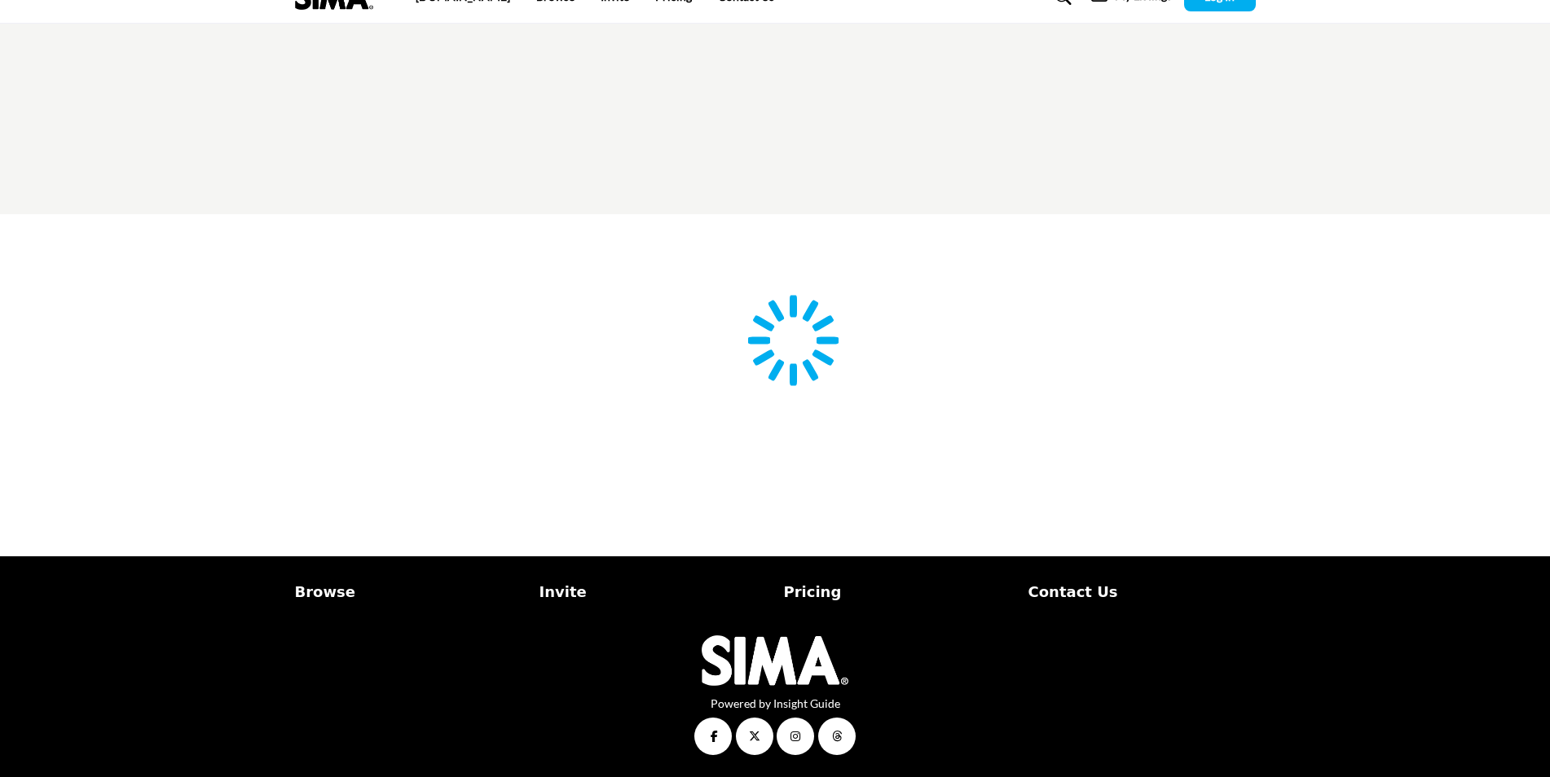
type input "**********"
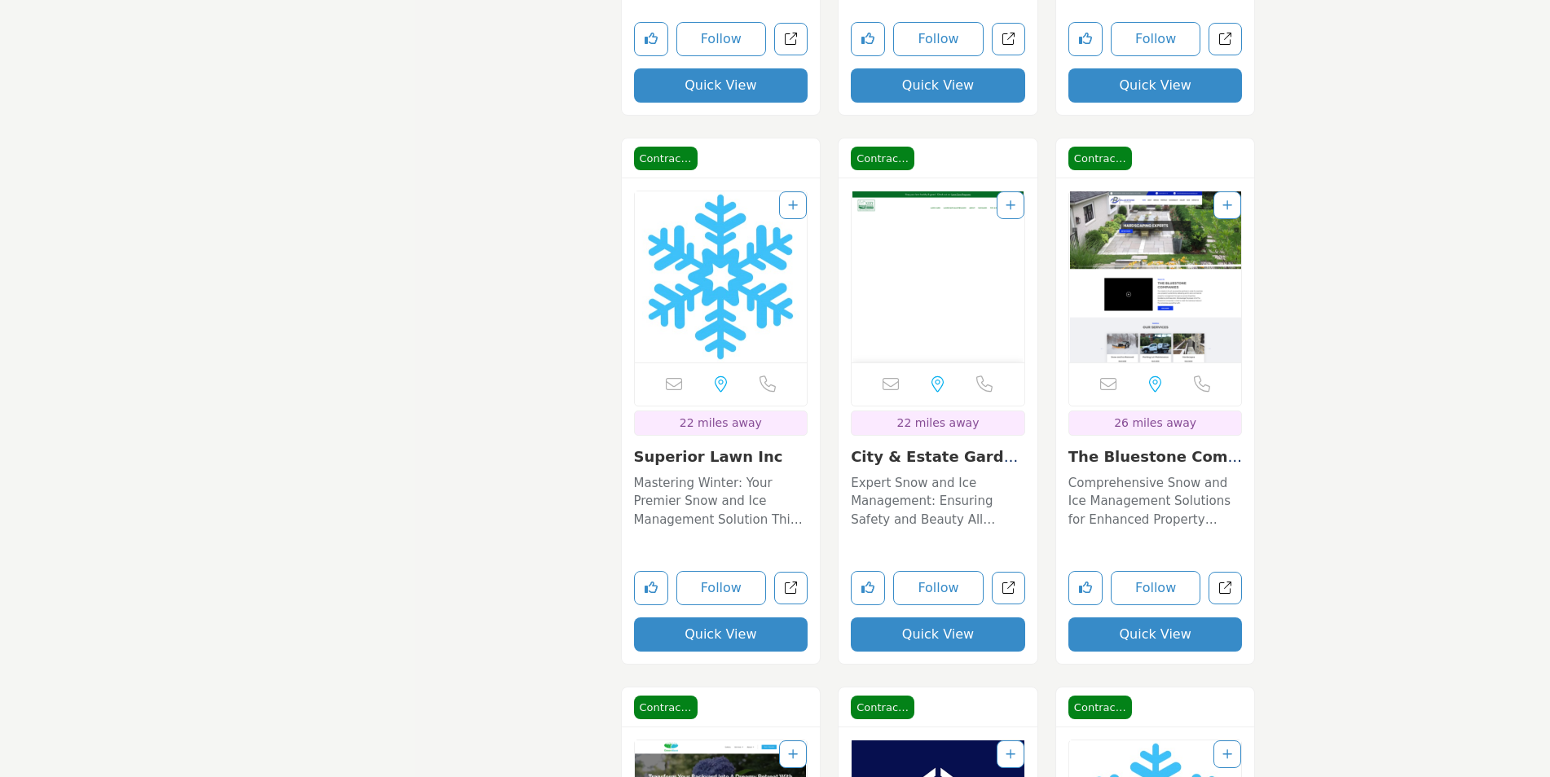
scroll to position [3260, 0]
